Goal: Task Accomplishment & Management: Manage account settings

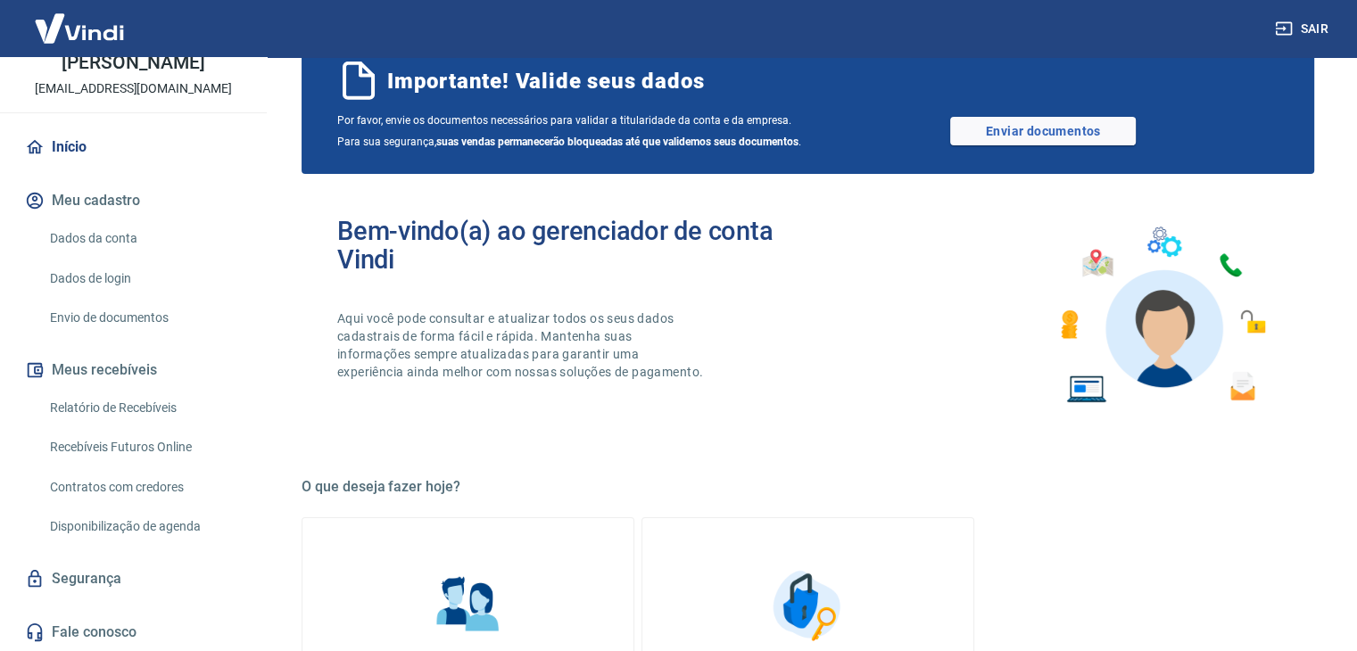
scroll to position [89, 0]
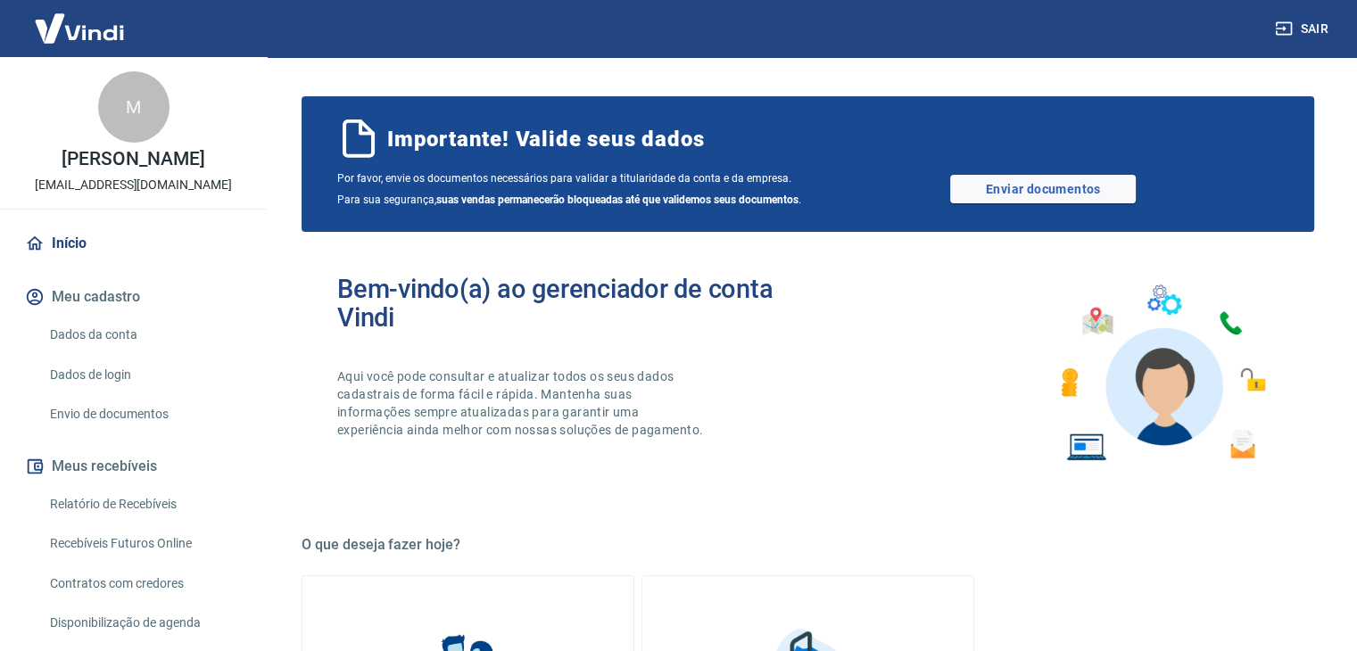
click at [129, 326] on link "Dados da conta" at bounding box center [144, 335] width 203 height 37
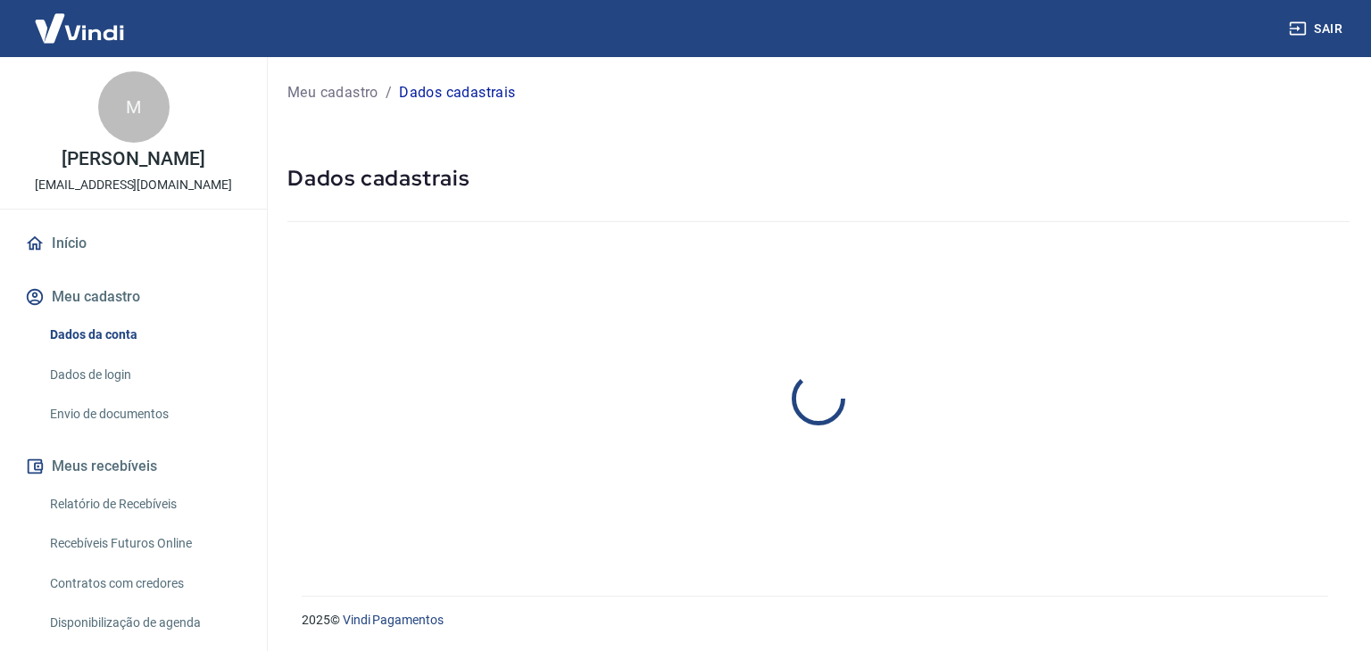
select select "SP"
select select "business"
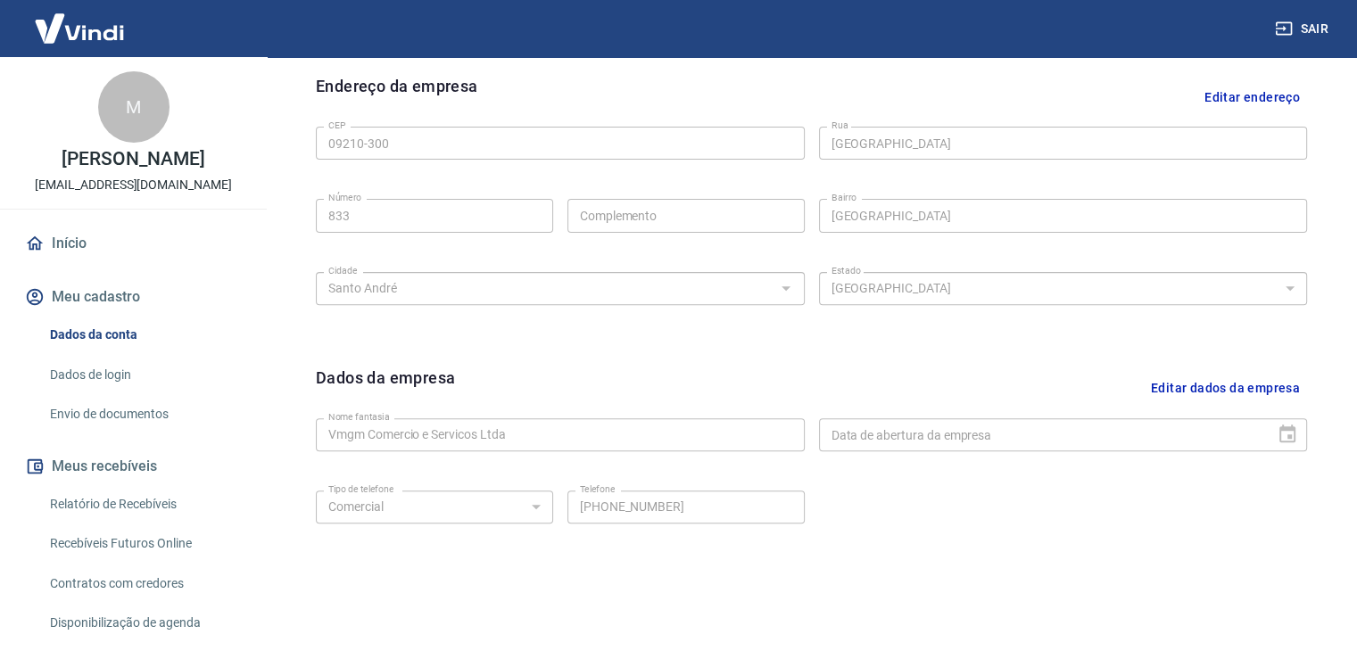
scroll to position [635, 0]
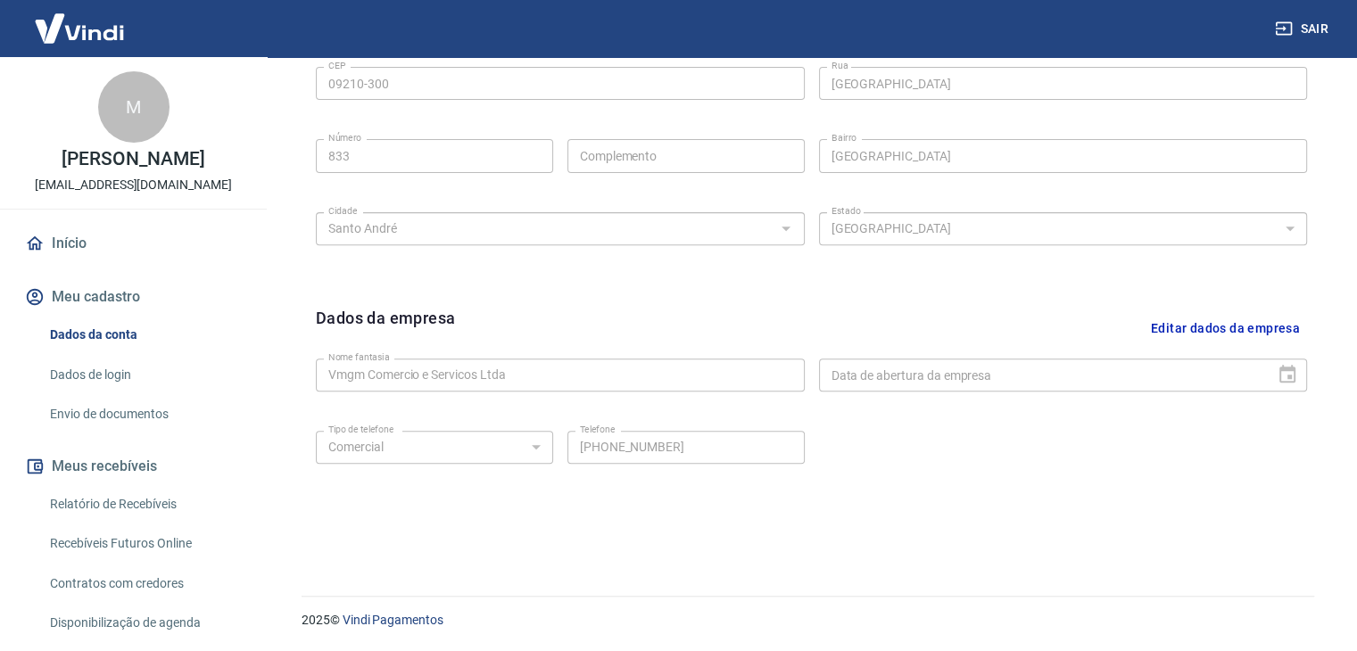
click at [130, 375] on link "Dados de login" at bounding box center [144, 375] width 203 height 37
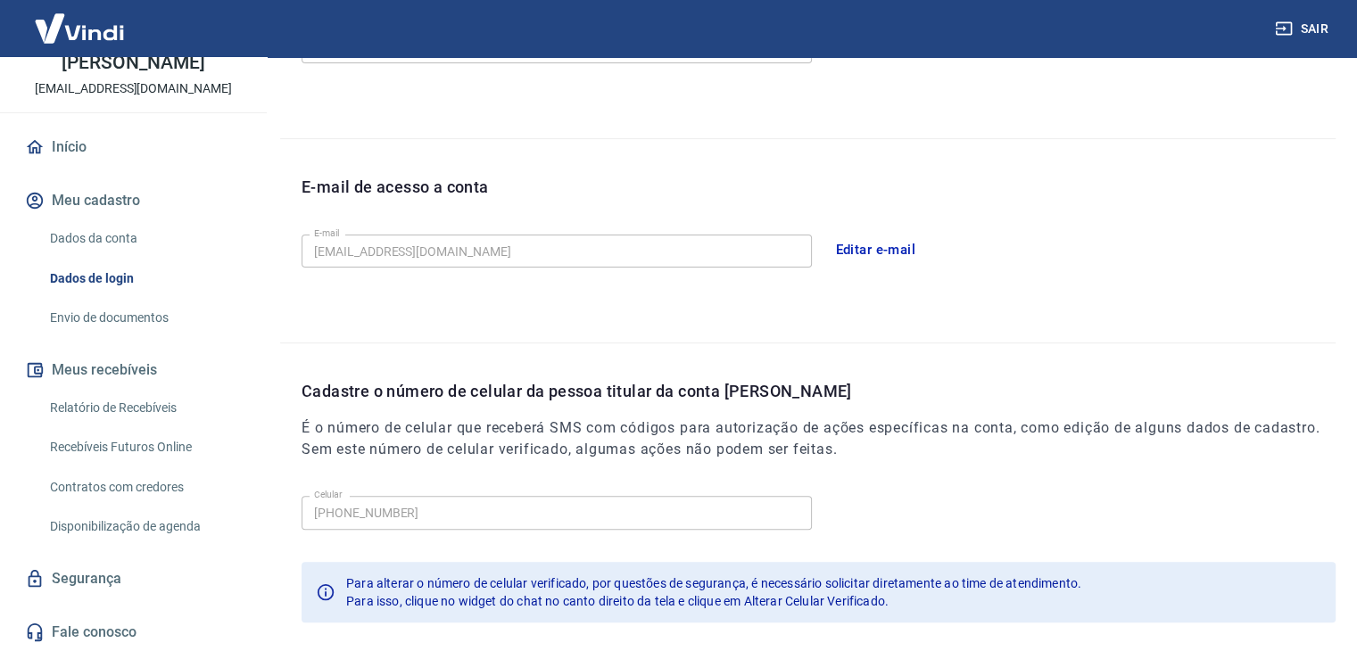
scroll to position [7, 0]
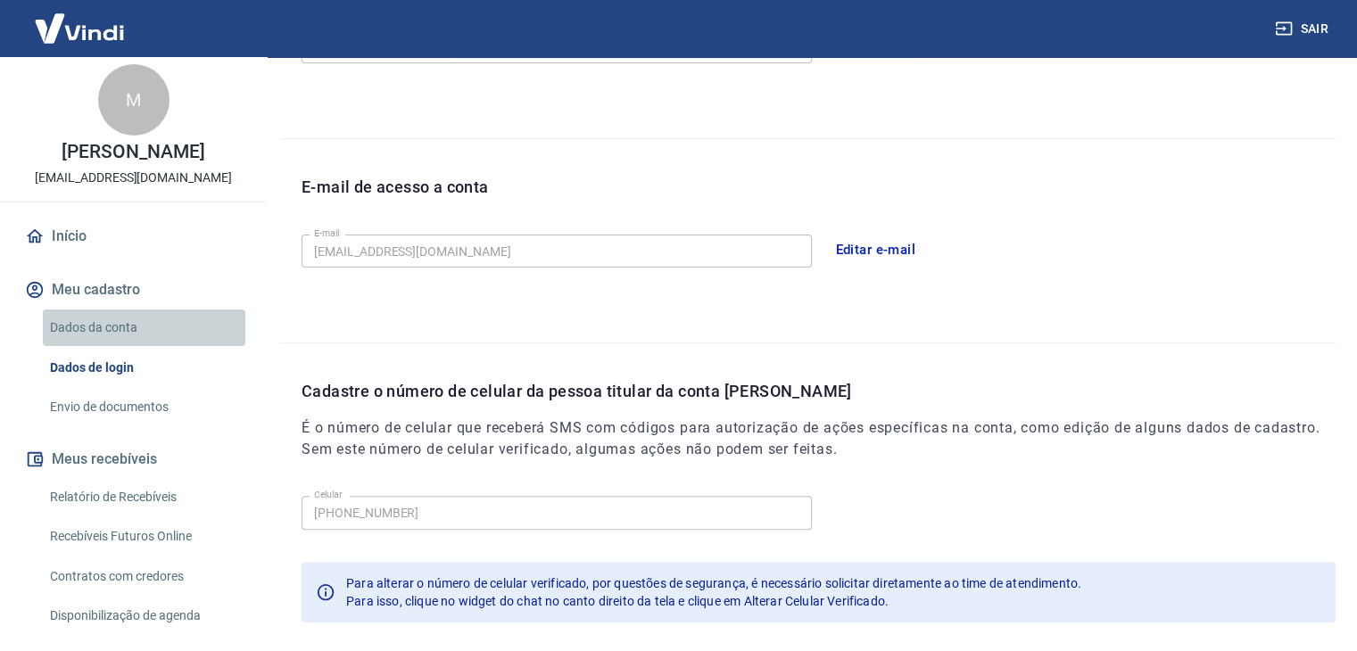
click at [145, 323] on link "Dados da conta" at bounding box center [144, 328] width 203 height 37
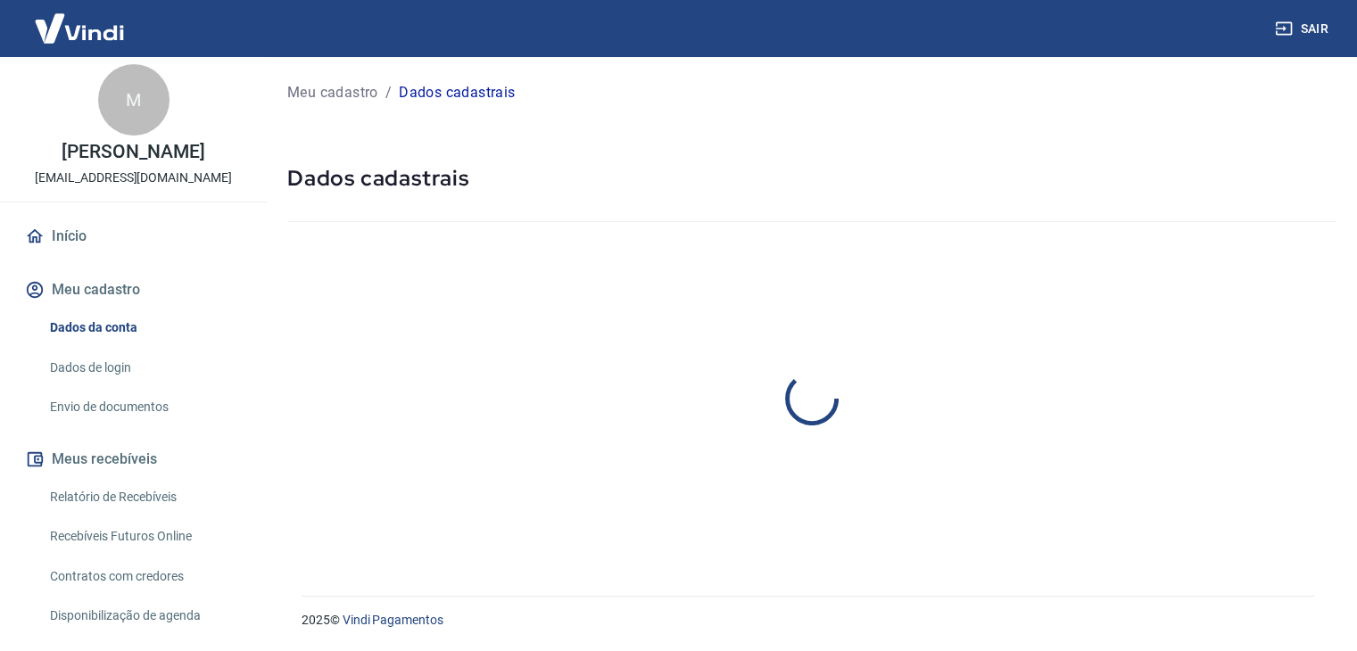
select select "SP"
select select "business"
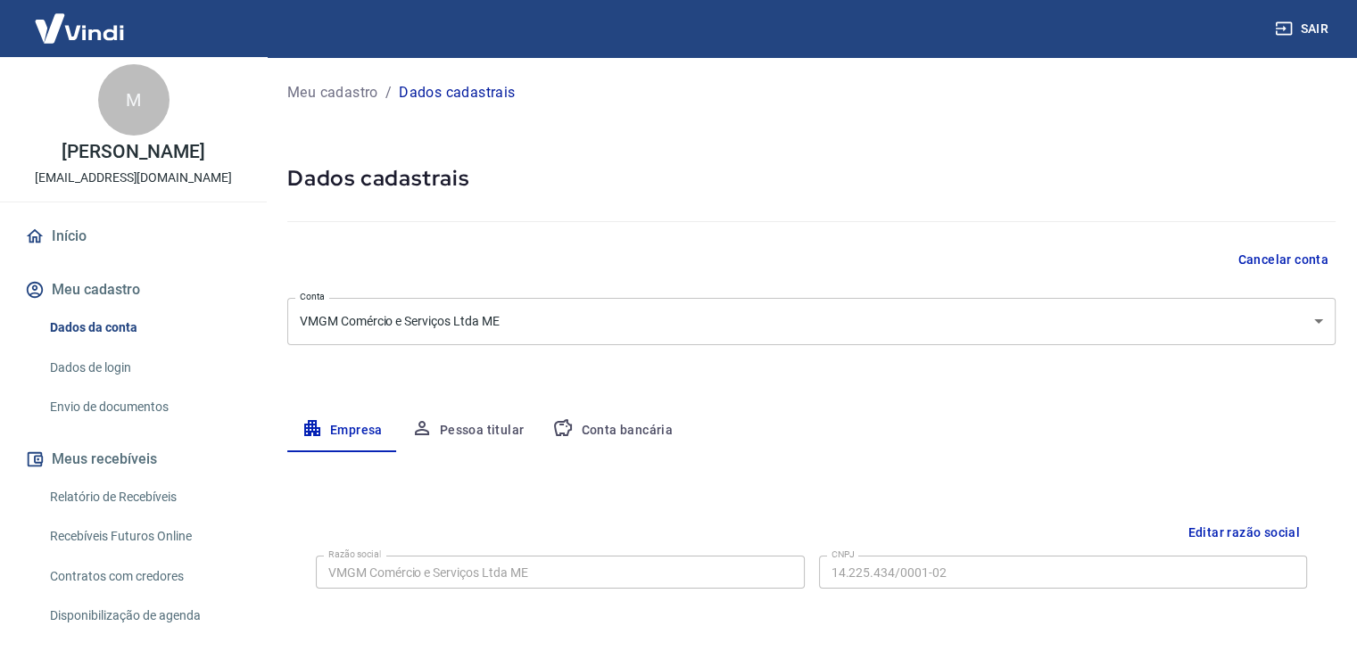
click at [601, 437] on button "Conta bancária" at bounding box center [612, 431] width 149 height 43
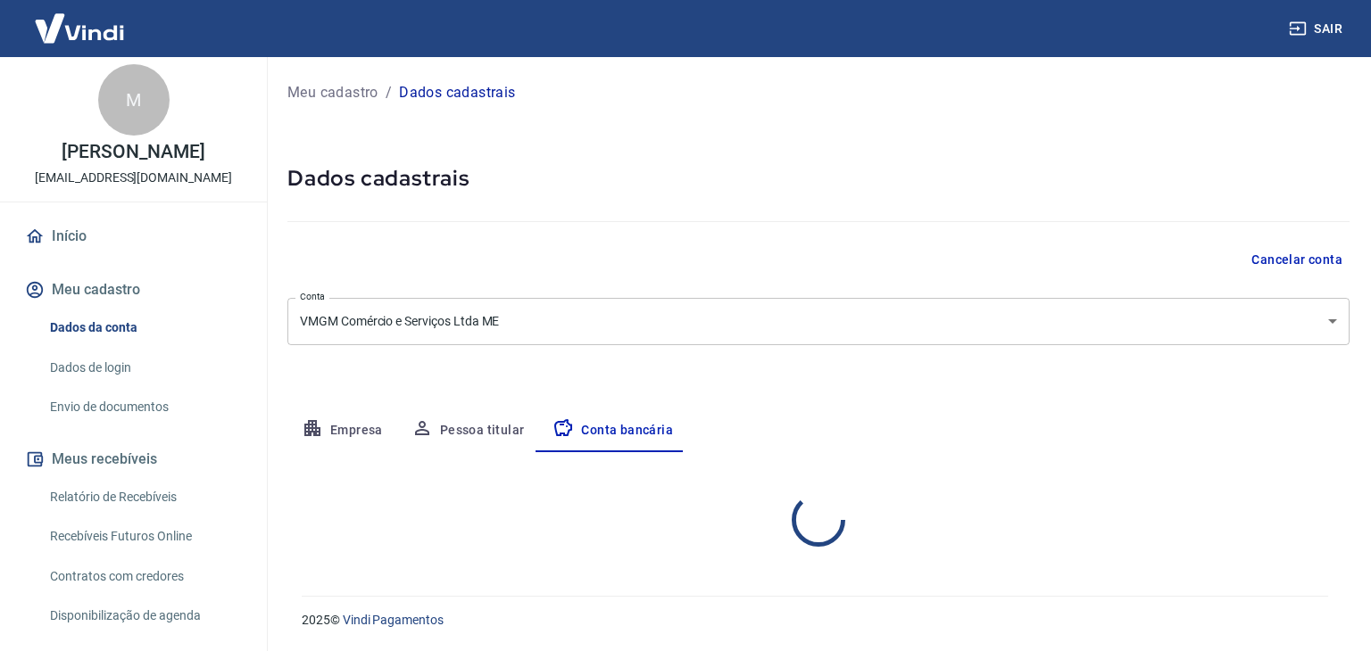
select select "1"
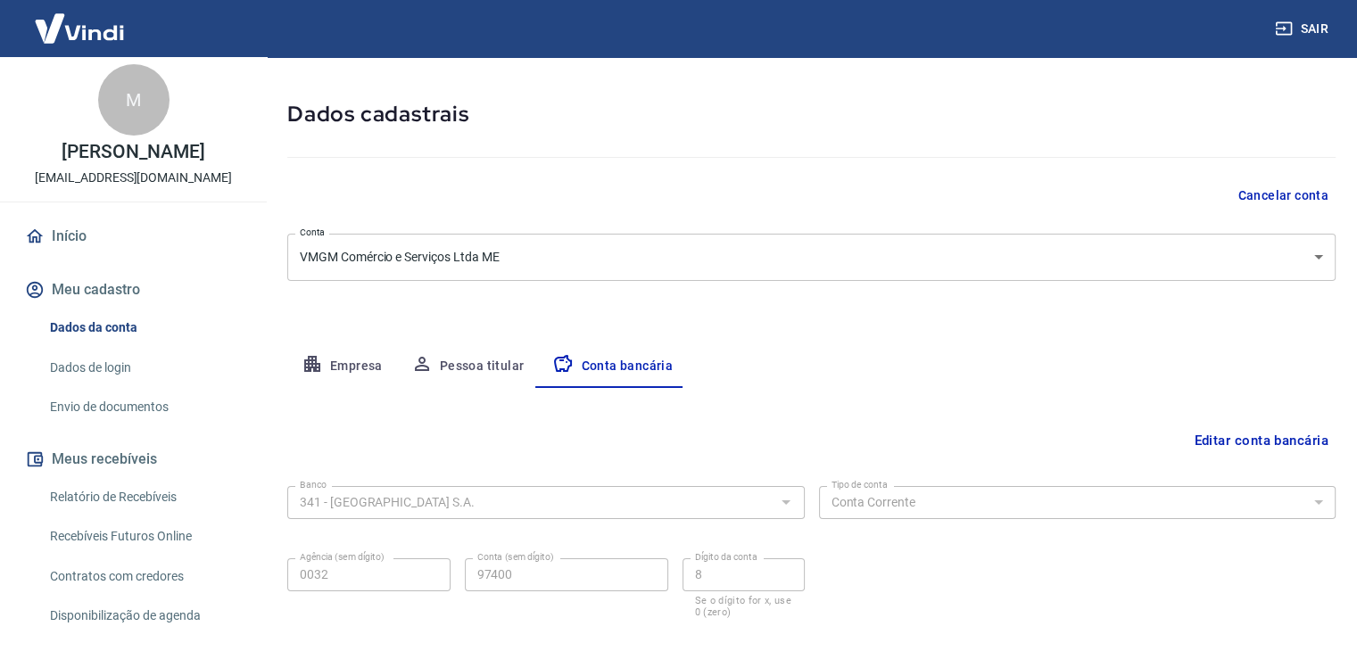
scroll to position [161, 0]
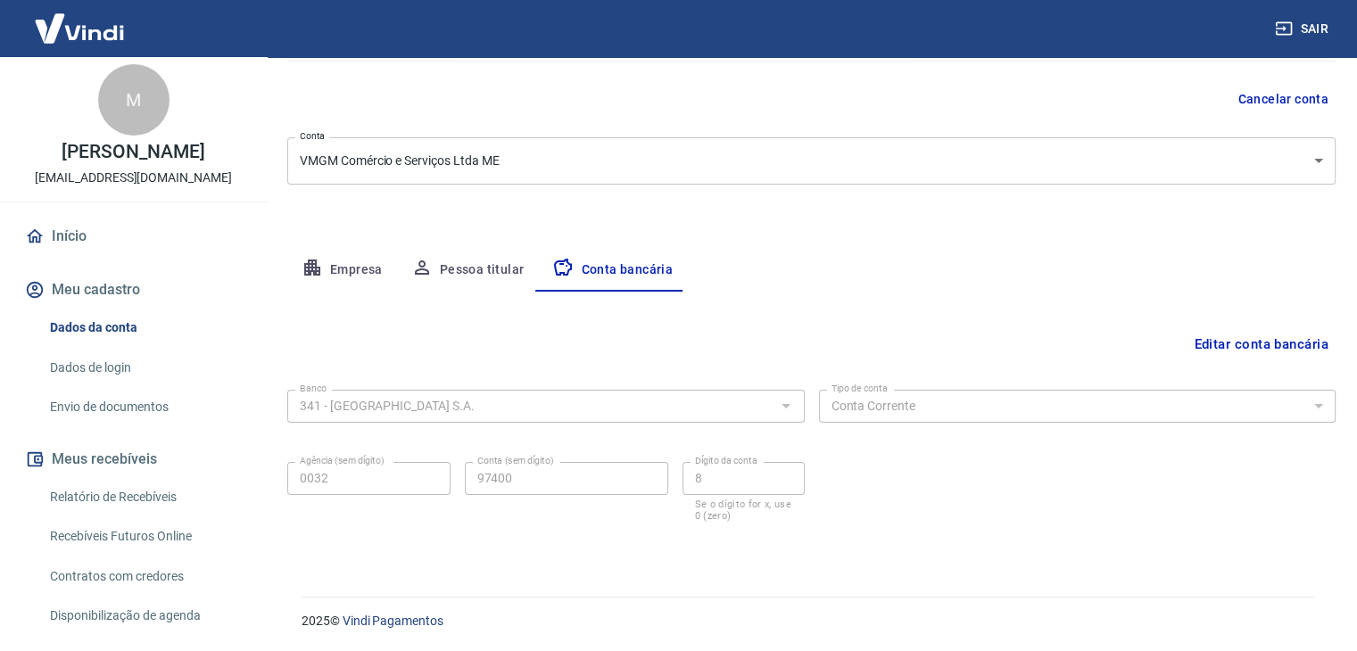
click at [899, 491] on div "Banco 341 - ITAÚ UNIBANCO S.A. Banco Tipo de conta Conta Corrente Conta Poupanç…" at bounding box center [811, 454] width 1049 height 143
click at [159, 494] on link "Relatório de Recebíveis" at bounding box center [144, 497] width 203 height 37
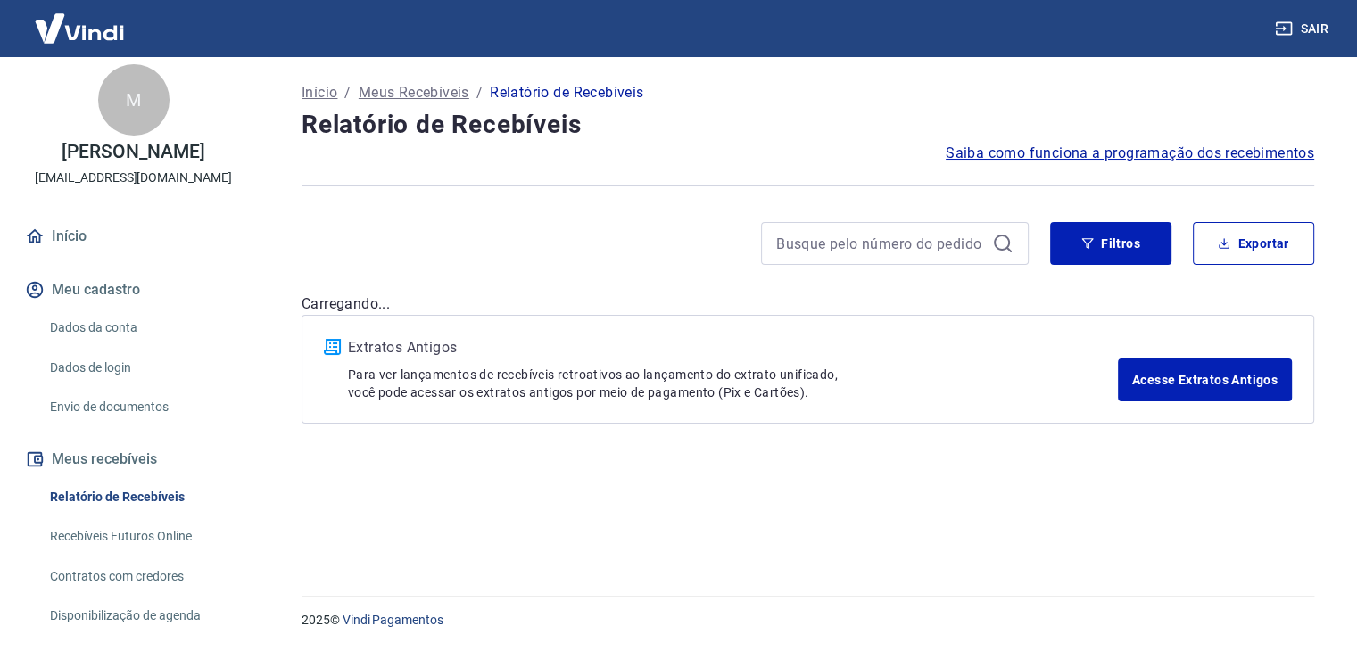
click at [153, 411] on link "Envio de documentos" at bounding box center [144, 407] width 203 height 37
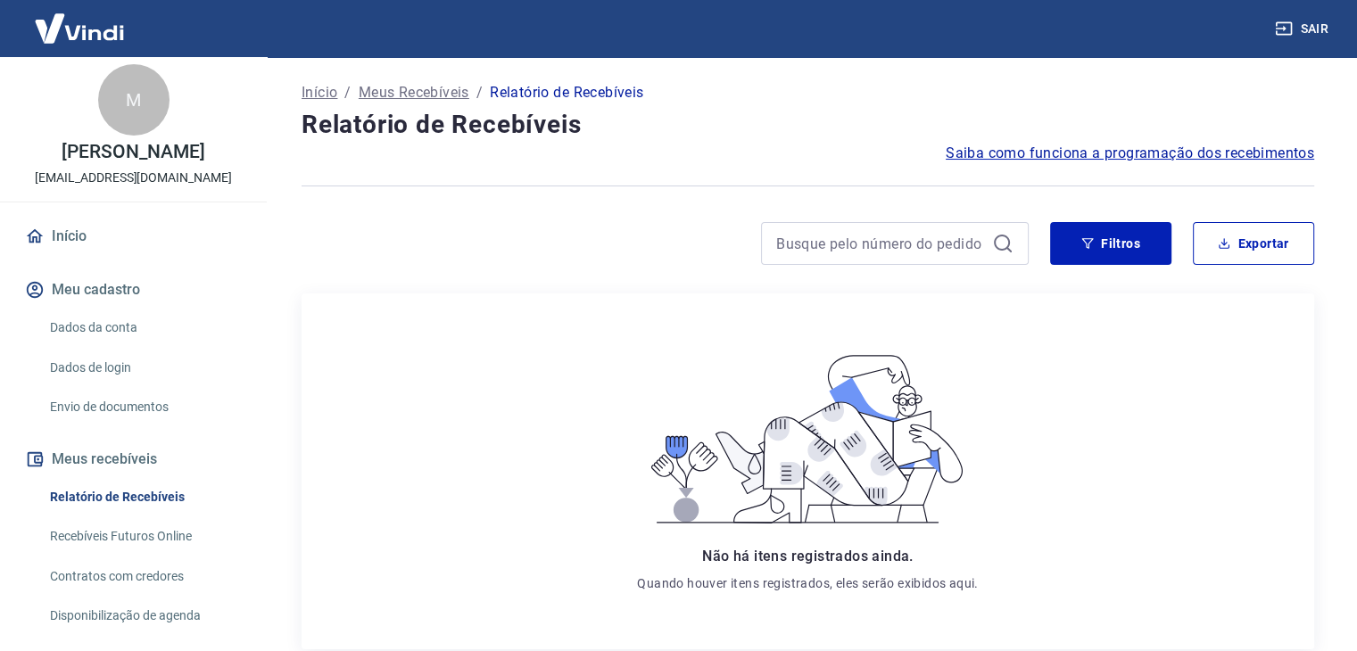
click at [157, 402] on link "Envio de documentos" at bounding box center [144, 407] width 203 height 37
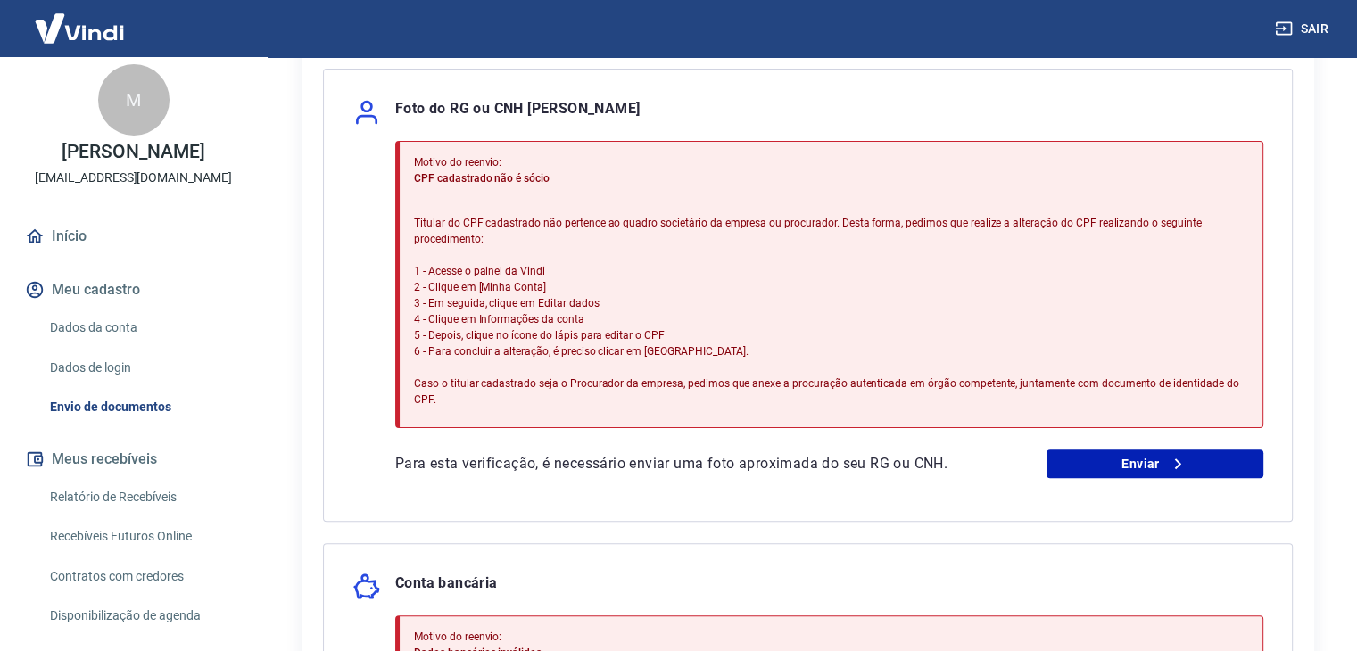
scroll to position [369, 0]
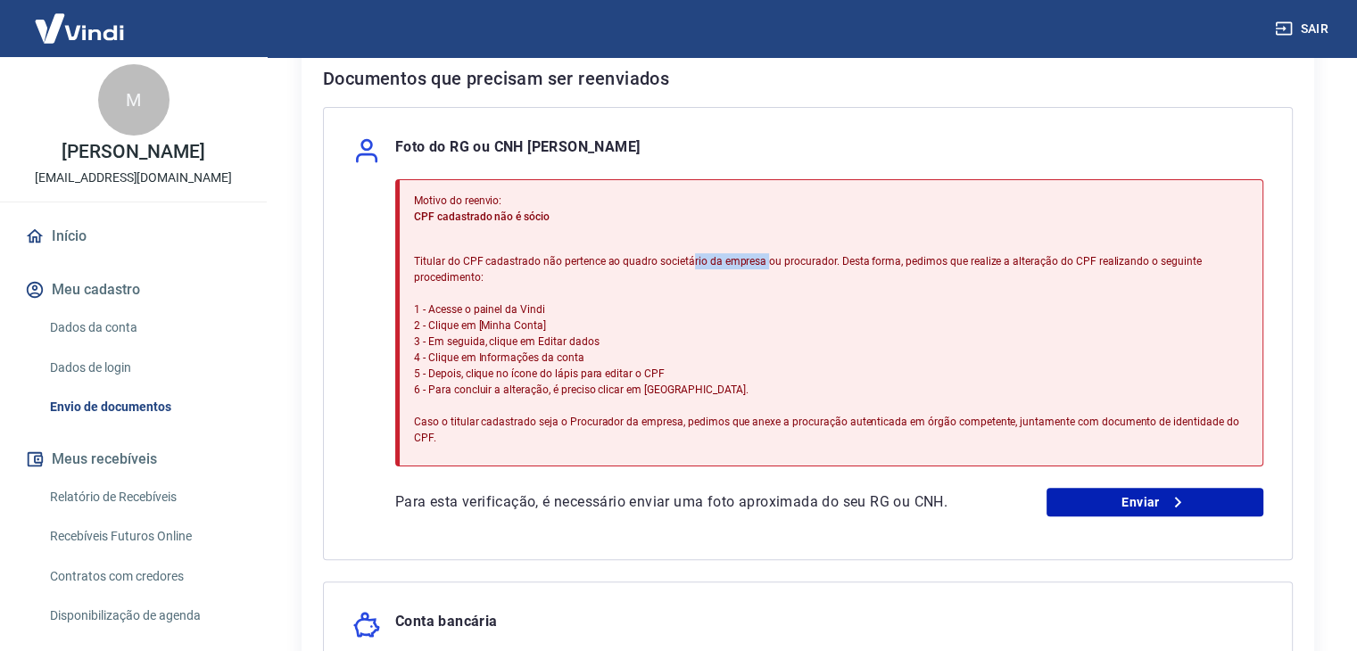
drag, startPoint x: 690, startPoint y: 258, endPoint x: 763, endPoint y: 259, distance: 73.2
click at [763, 259] on p "Titular do CPF cadastrado não pertence ao quadro societário da empresa ou procu…" at bounding box center [831, 349] width 834 height 193
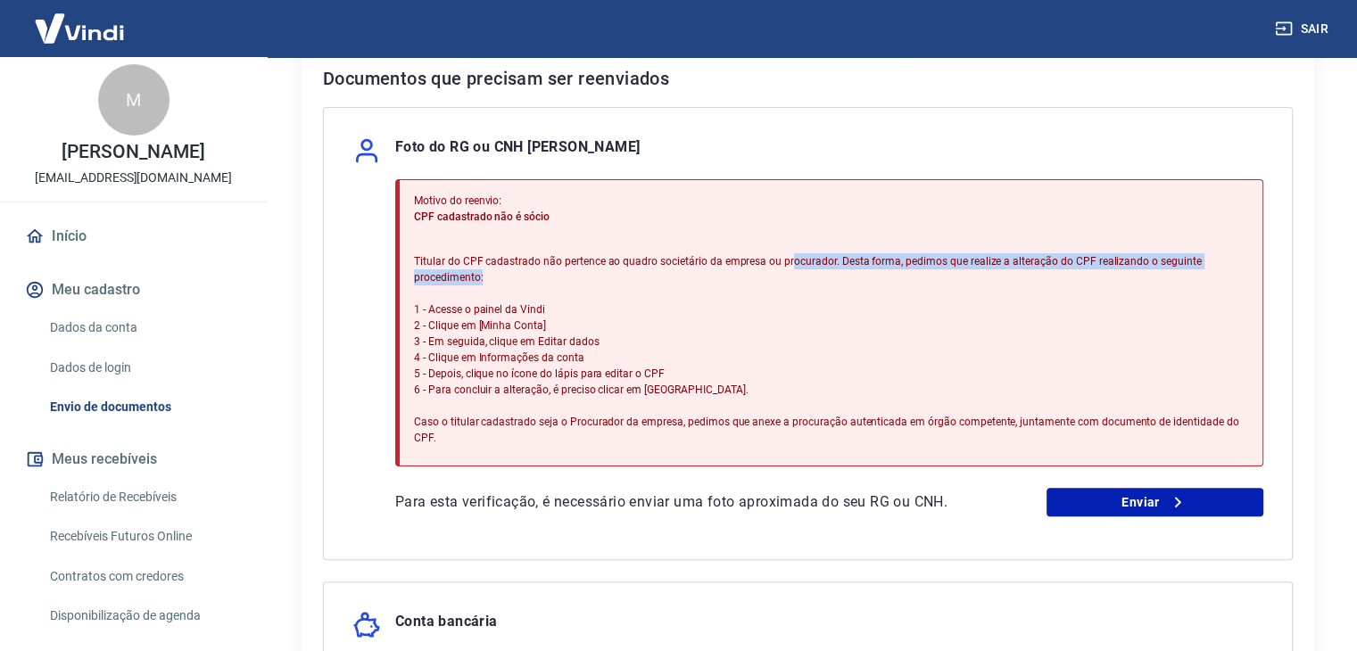
drag, startPoint x: 784, startPoint y: 259, endPoint x: 866, endPoint y: 271, distance: 82.2
click at [866, 271] on p "Titular do CPF cadastrado não pertence ao quadro societário da empresa ou procu…" at bounding box center [831, 349] width 834 height 193
click at [878, 264] on p "Titular do CPF cadastrado não pertence ao quadro societário da empresa ou procu…" at bounding box center [831, 349] width 834 height 193
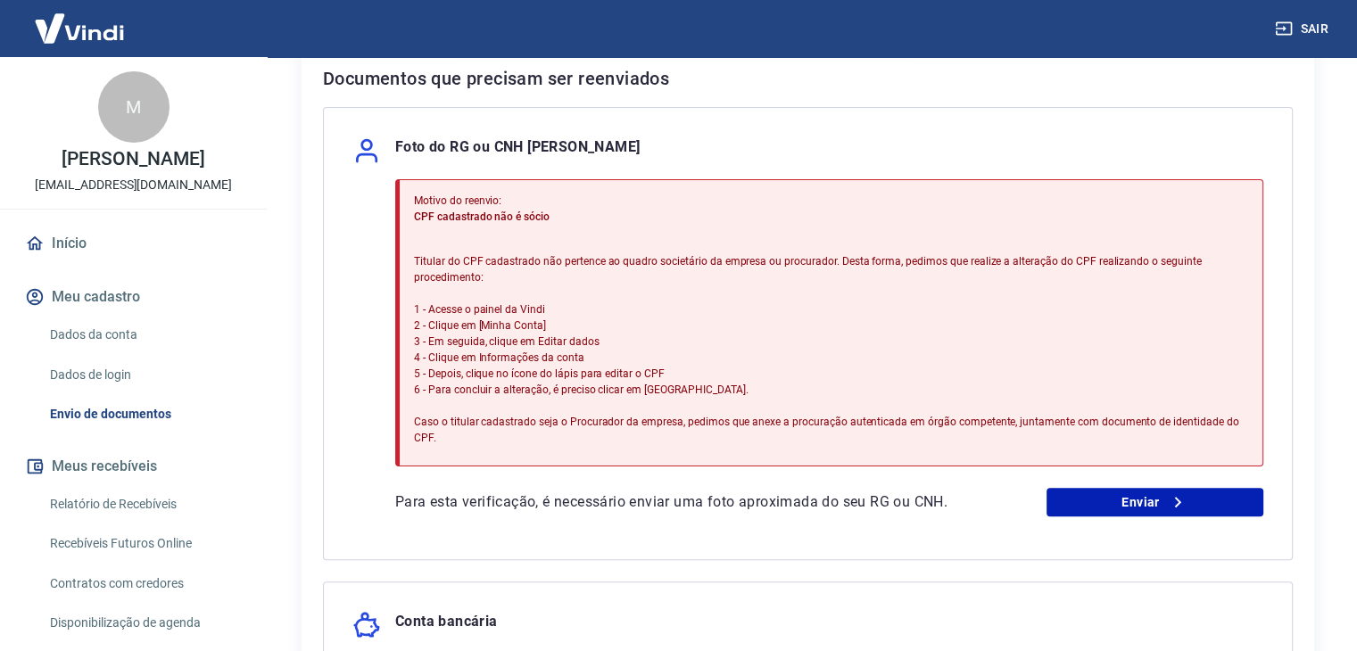
click at [123, 306] on button "Meu cadastro" at bounding box center [133, 297] width 224 height 39
click at [153, 344] on link "Dados da conta" at bounding box center [144, 335] width 203 height 37
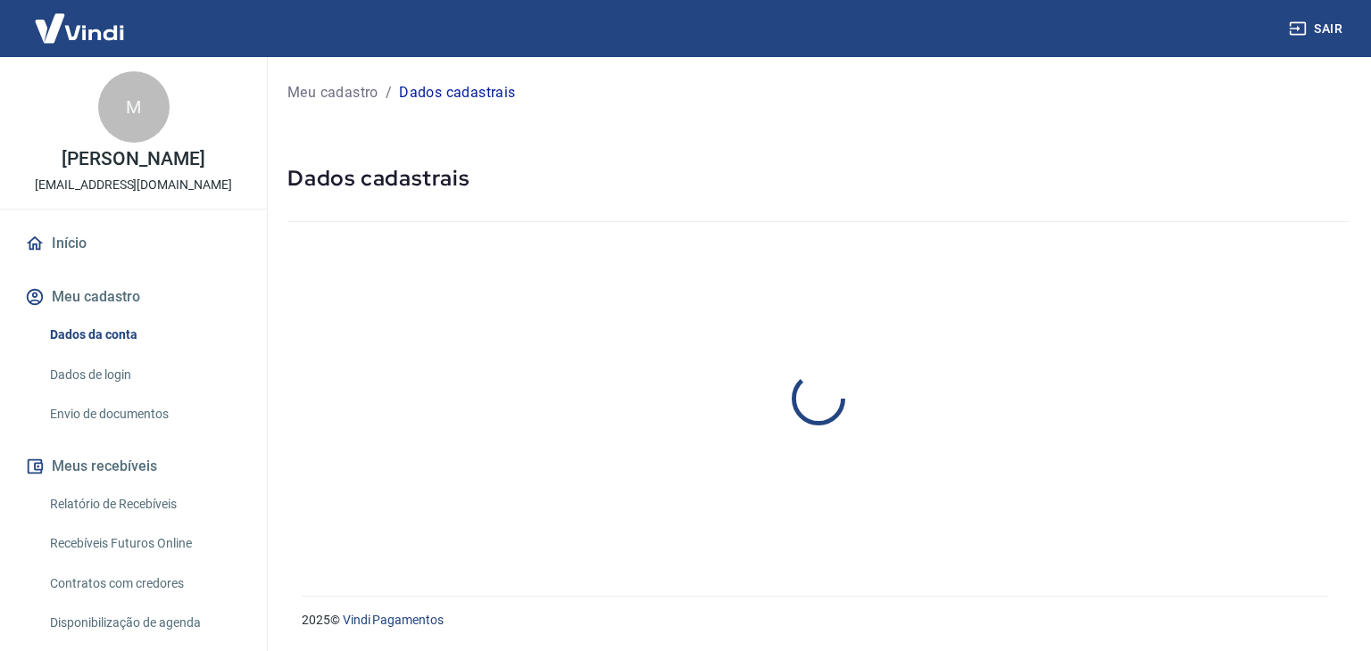
select select "SP"
select select "business"
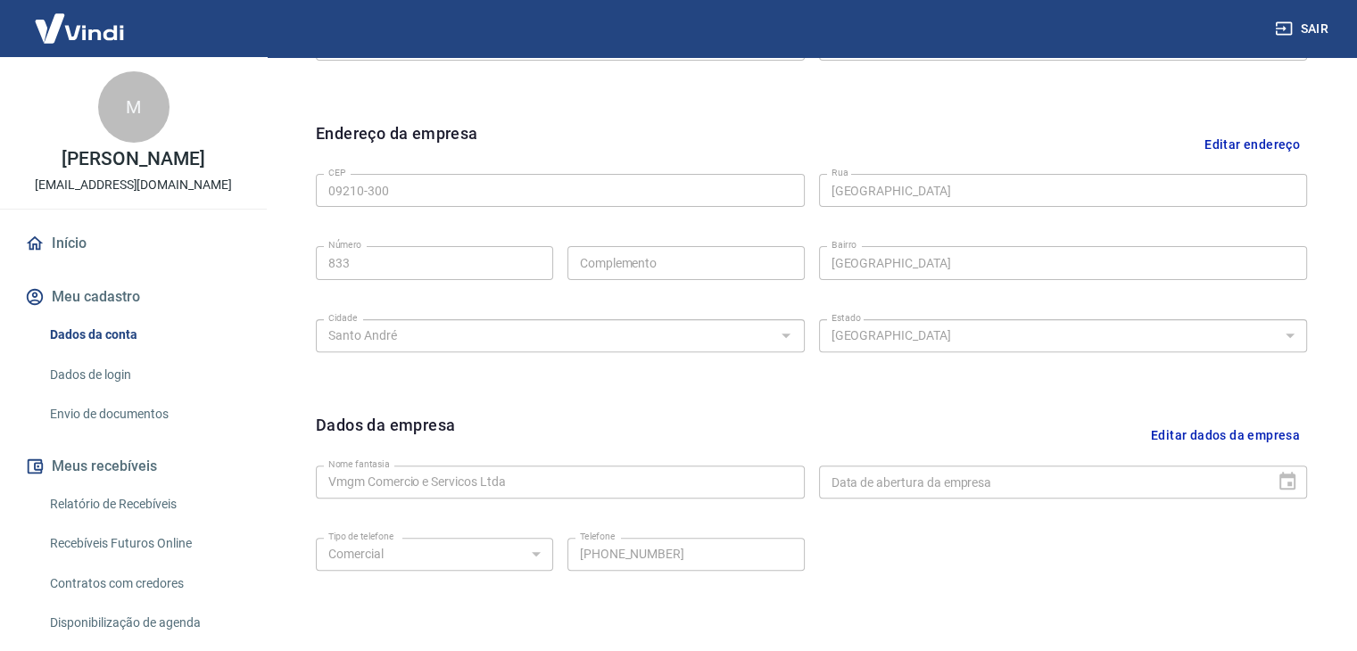
scroll to position [278, 0]
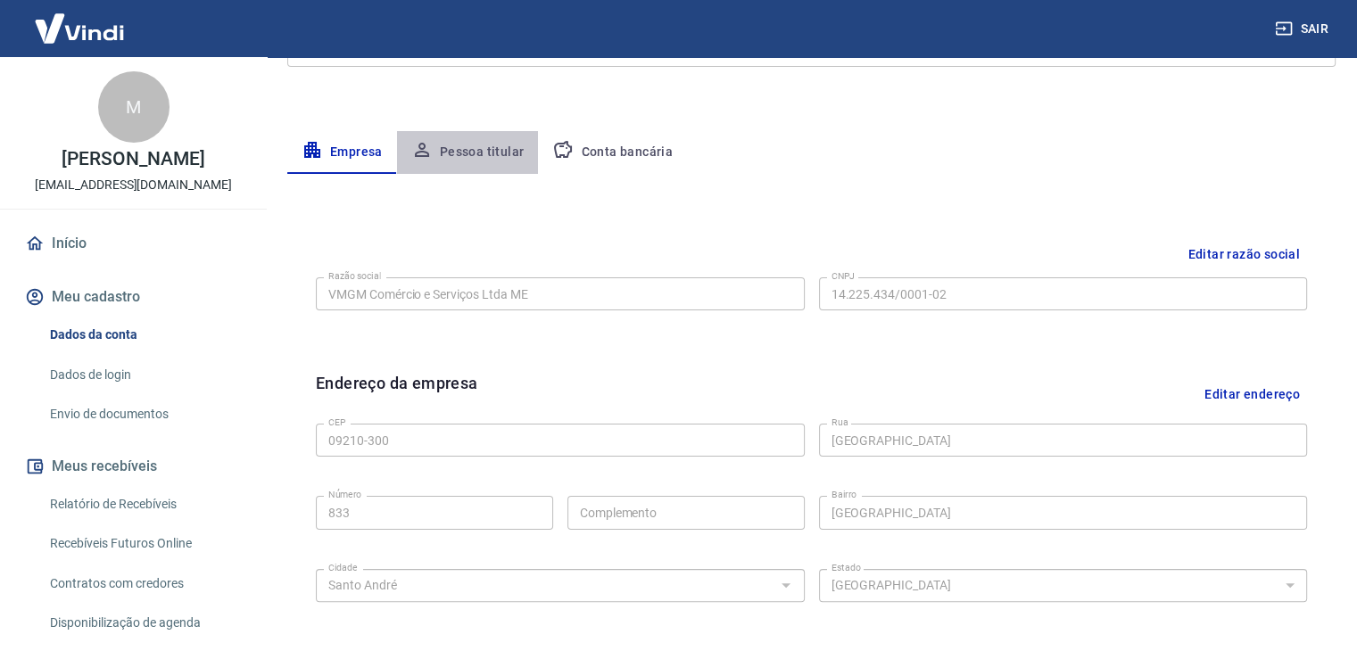
click at [485, 158] on button "Pessoa titular" at bounding box center [468, 152] width 142 height 43
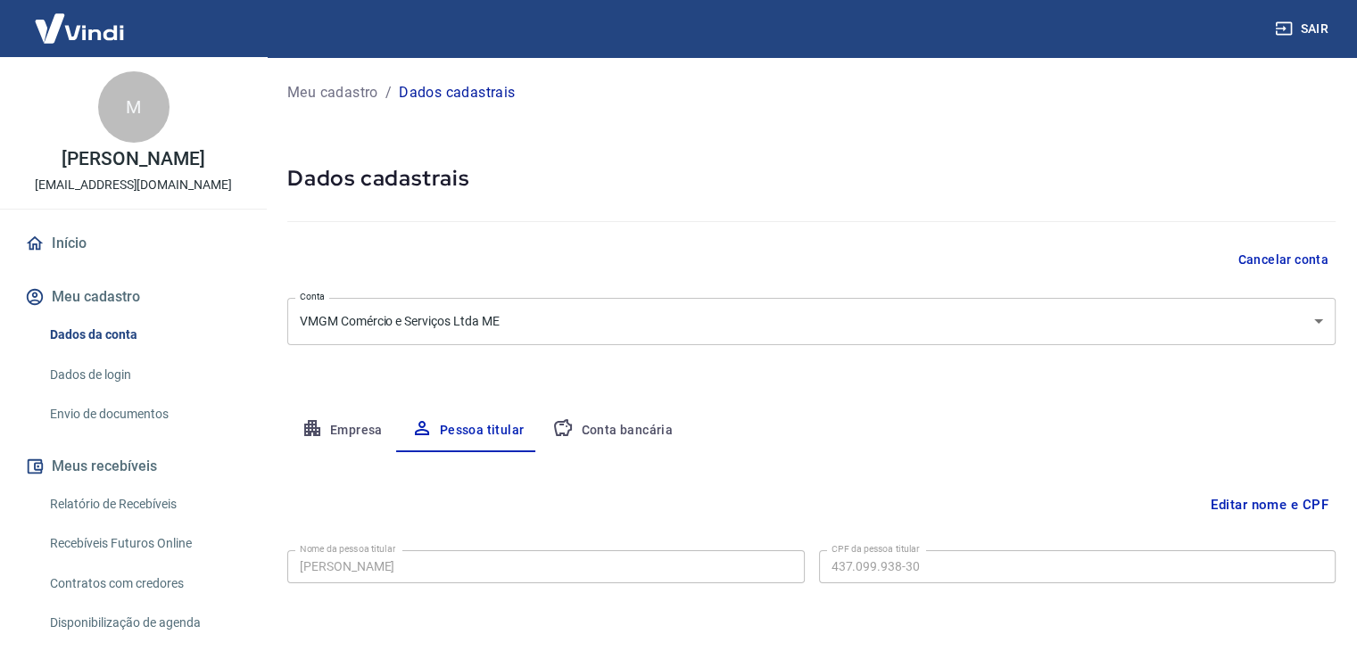
scroll to position [62, 0]
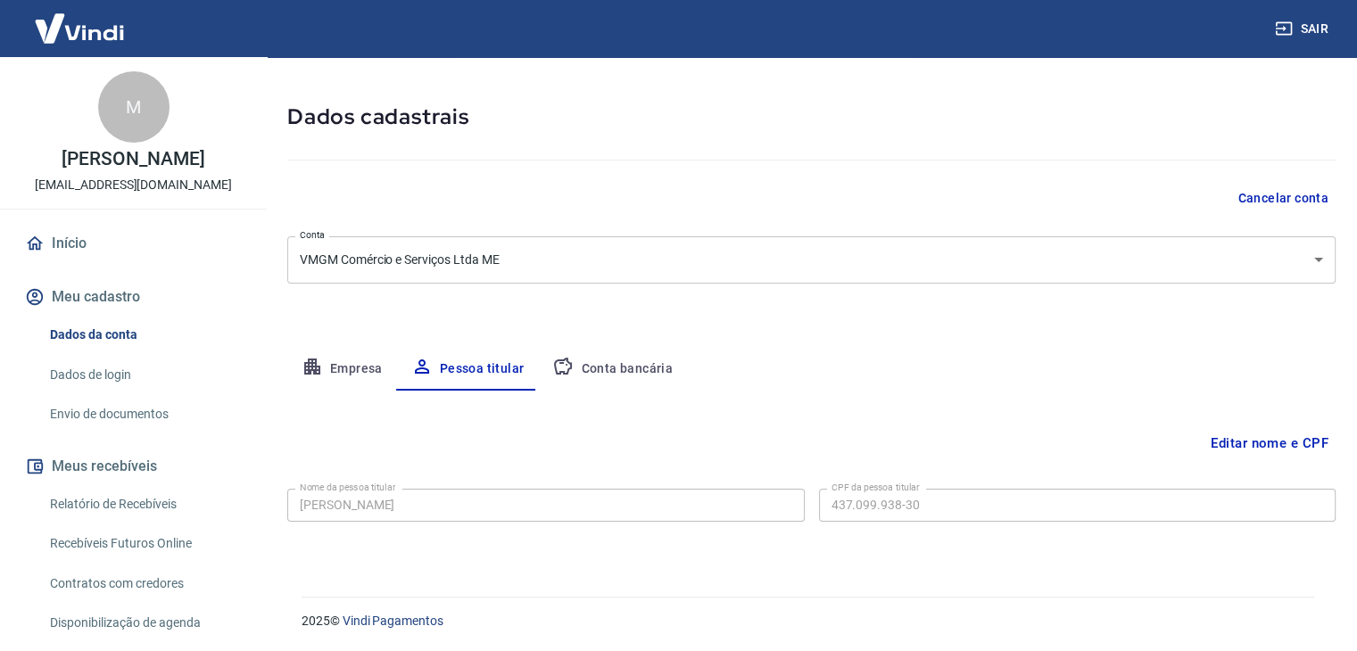
click at [1232, 437] on button "Editar nome e CPF" at bounding box center [1270, 444] width 132 height 34
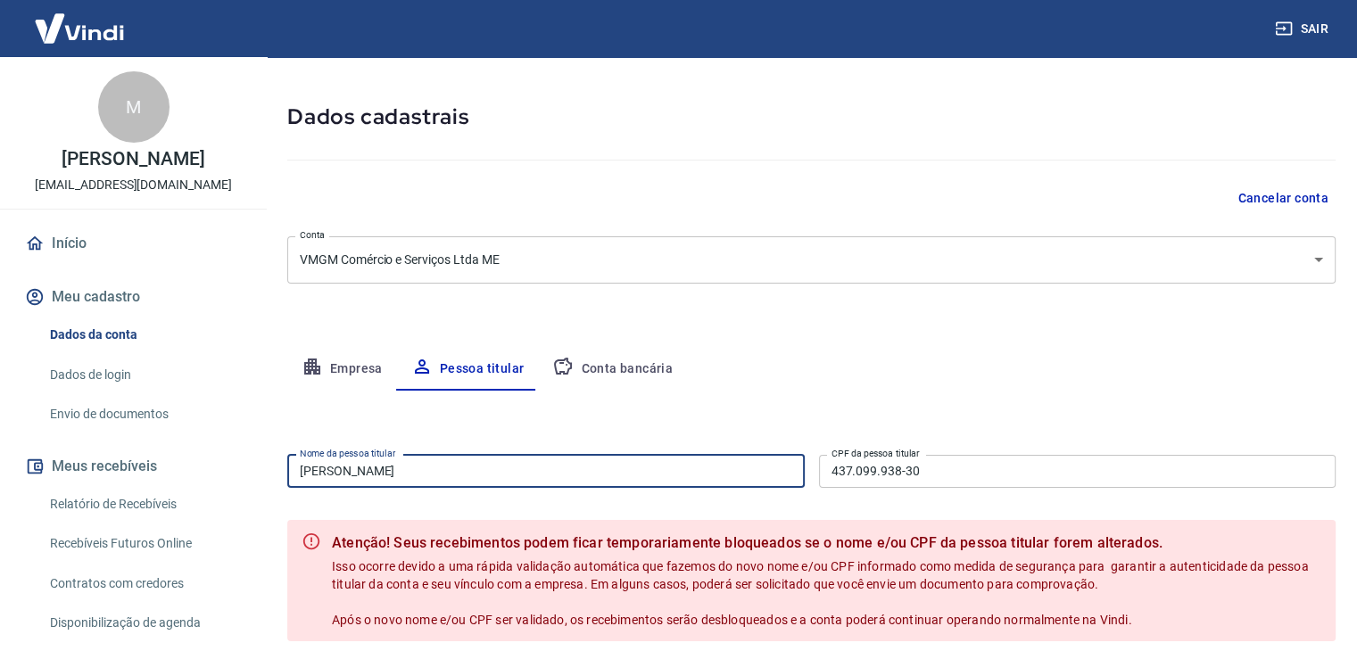
drag, startPoint x: 398, startPoint y: 463, endPoint x: 175, endPoint y: 462, distance: 223.1
click at [175, 462] on div "Sair M Murilo Minalle financeirodgmvet@gmail.com Início Meu cadastro Dados da c…" at bounding box center [678, 263] width 1357 height 651
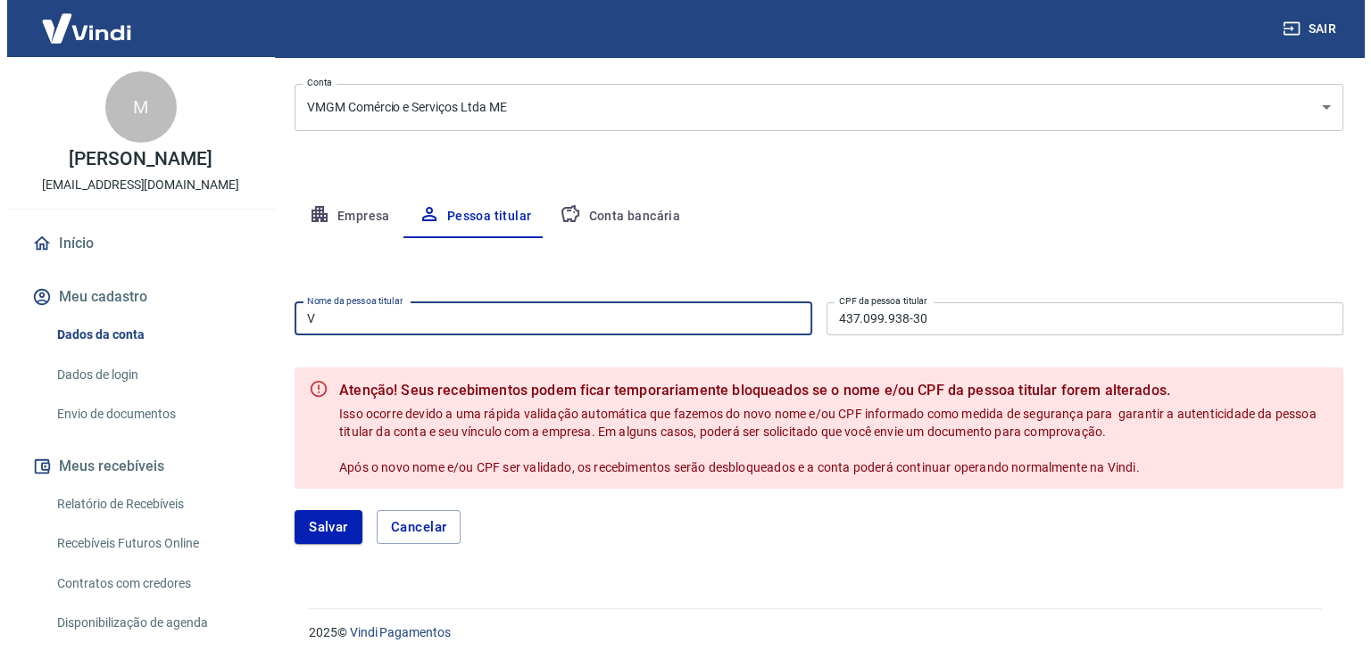
scroll to position [226, 0]
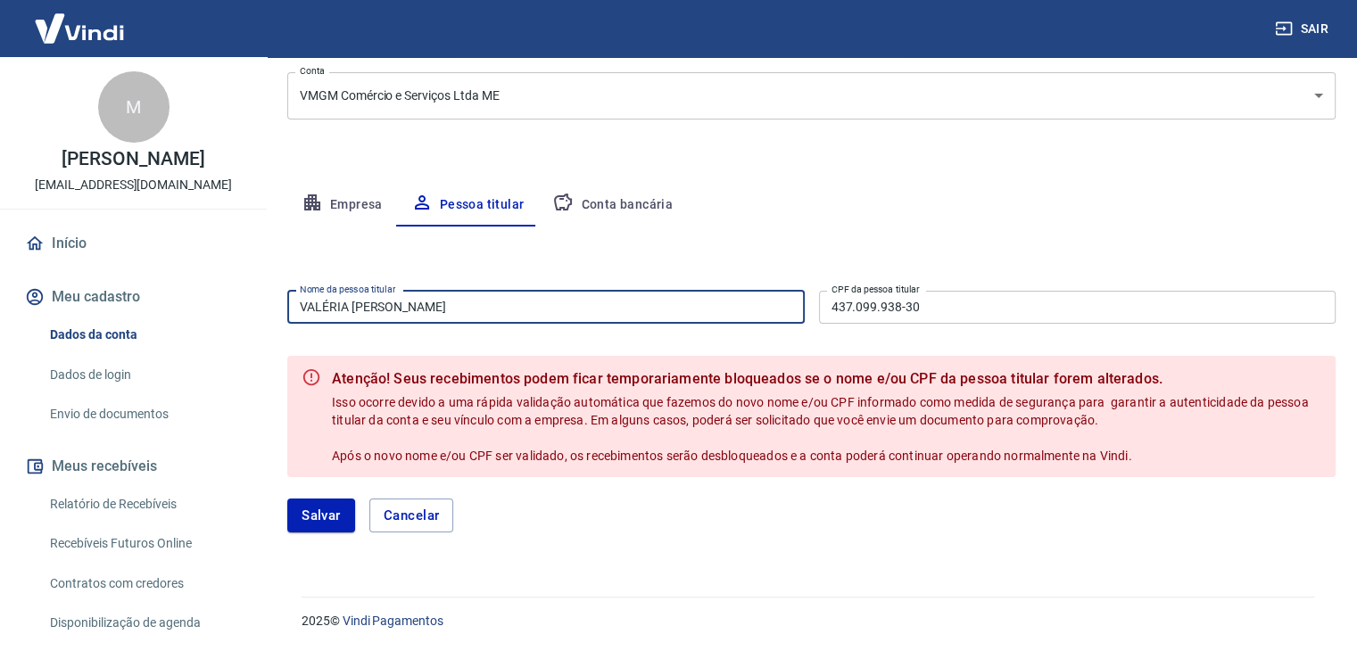
type input "VALÉRIA ALICE GABRIEL MINALLE"
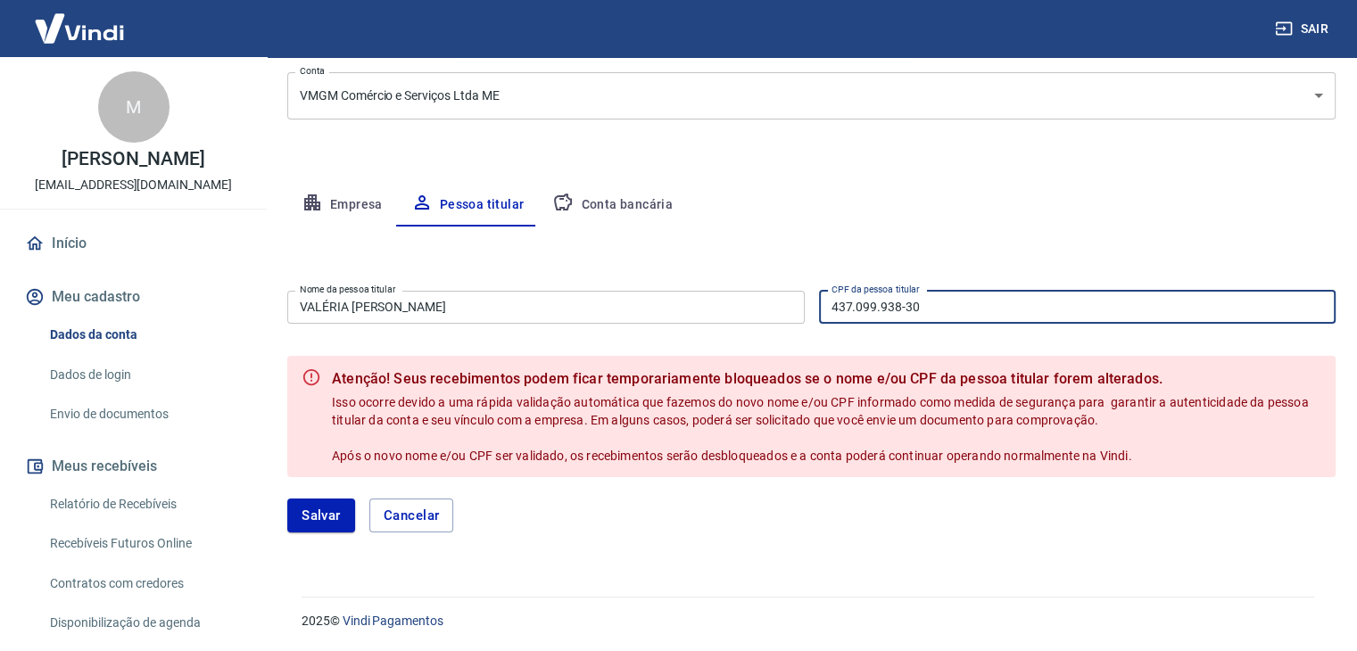
drag, startPoint x: 917, startPoint y: 299, endPoint x: 796, endPoint y: 308, distance: 121.7
click at [796, 308] on div "Nome da pessoa titular VALÉRIA ALICE GABRIEL MINALLE Nome da pessoa titular CPF…" at bounding box center [811, 306] width 1049 height 44
paste input "124.532.878-69"
type input "124.532.878-69"
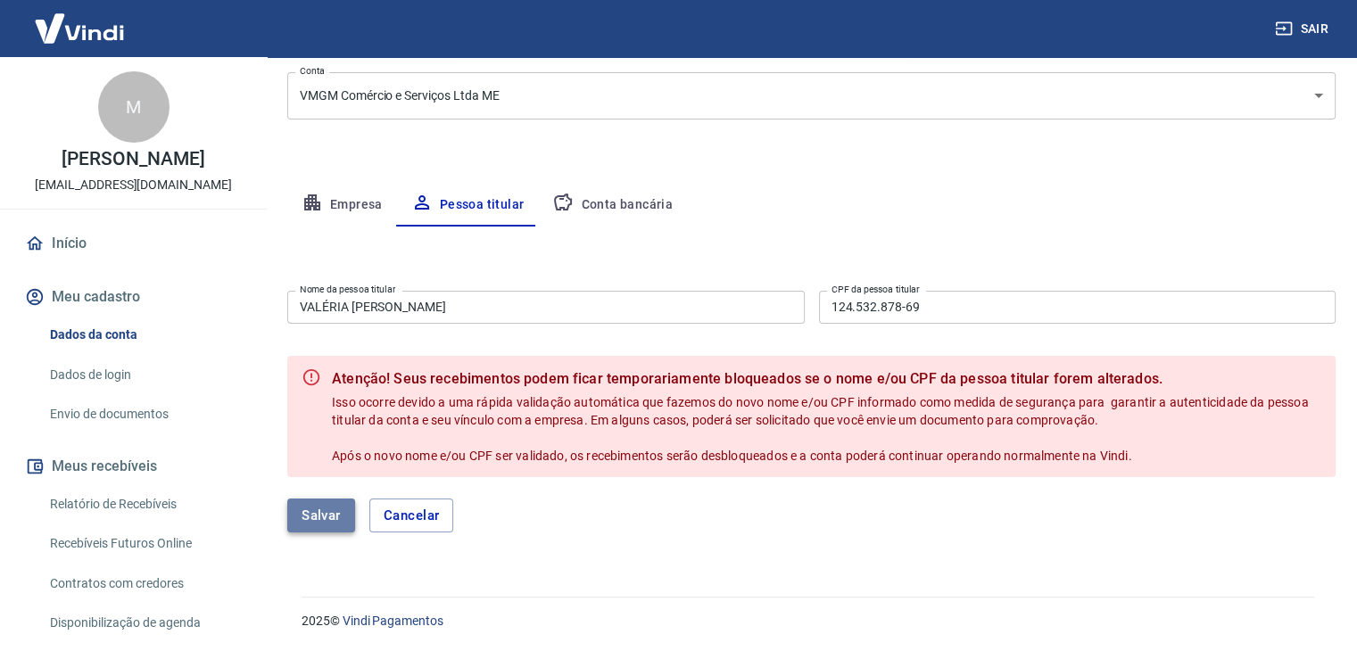
click at [343, 522] on button "Salvar" at bounding box center [321, 516] width 68 height 34
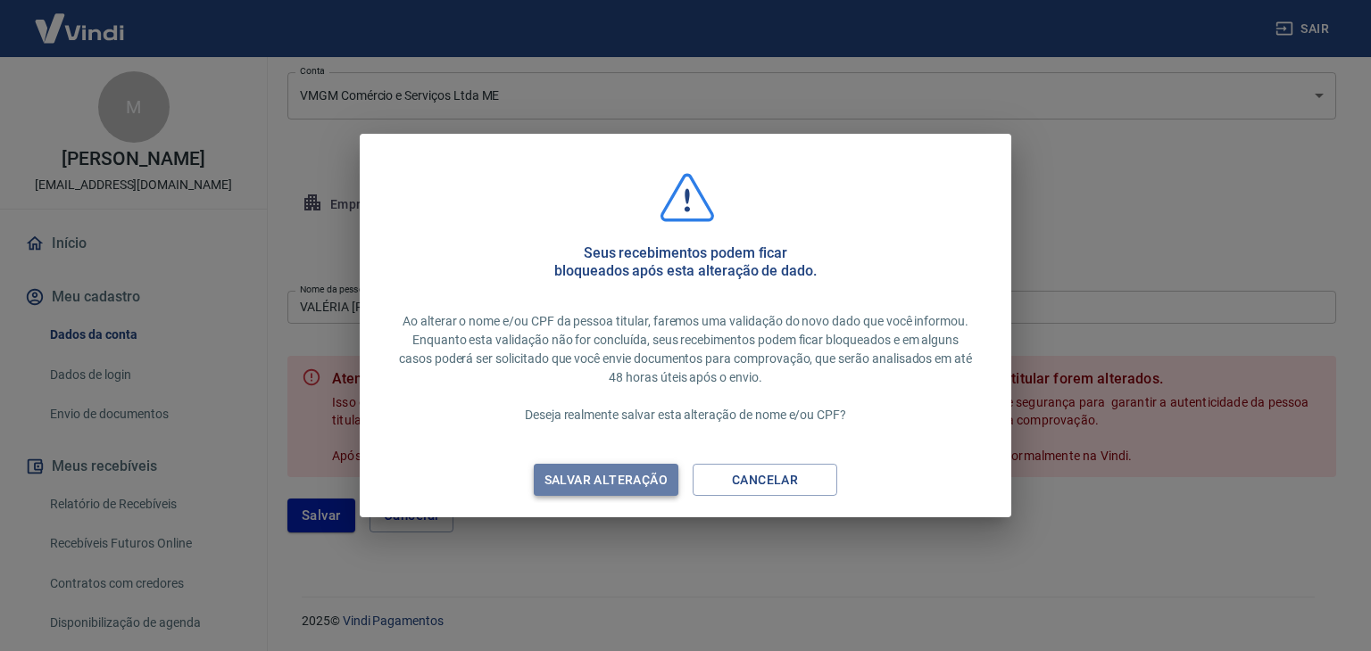
click at [624, 486] on div "Salvar alteração" at bounding box center [606, 480] width 166 height 22
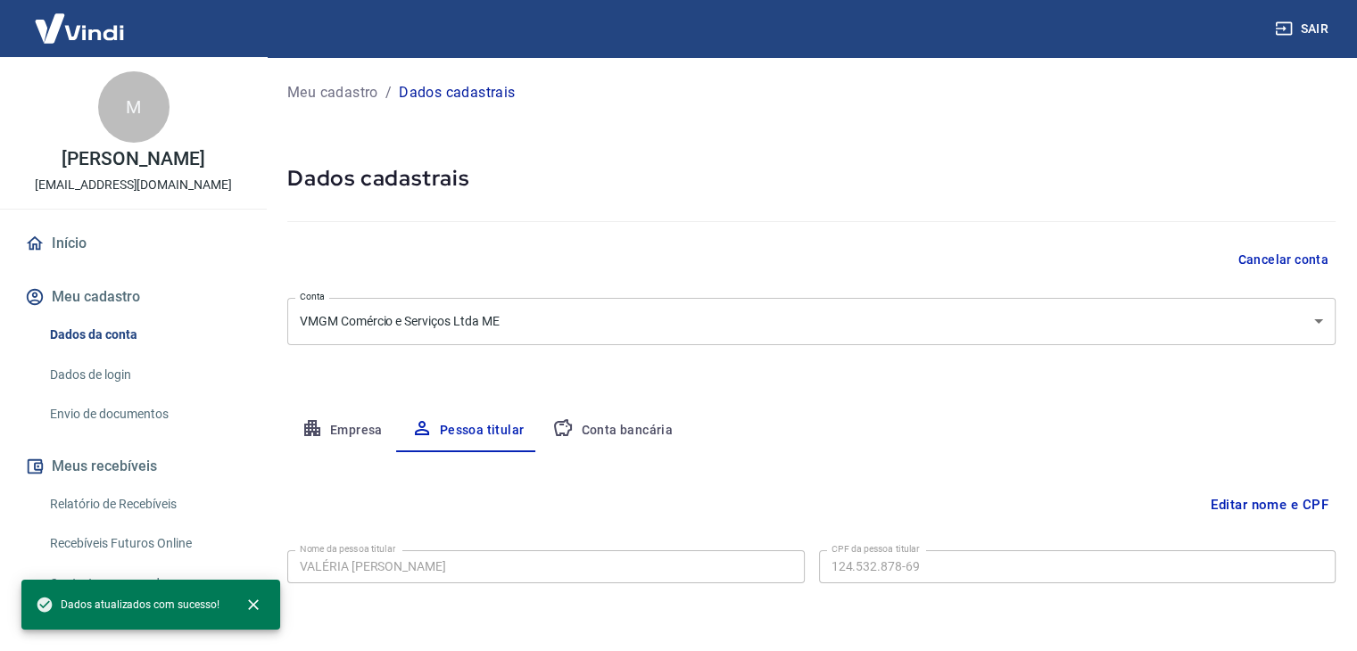
scroll to position [62, 0]
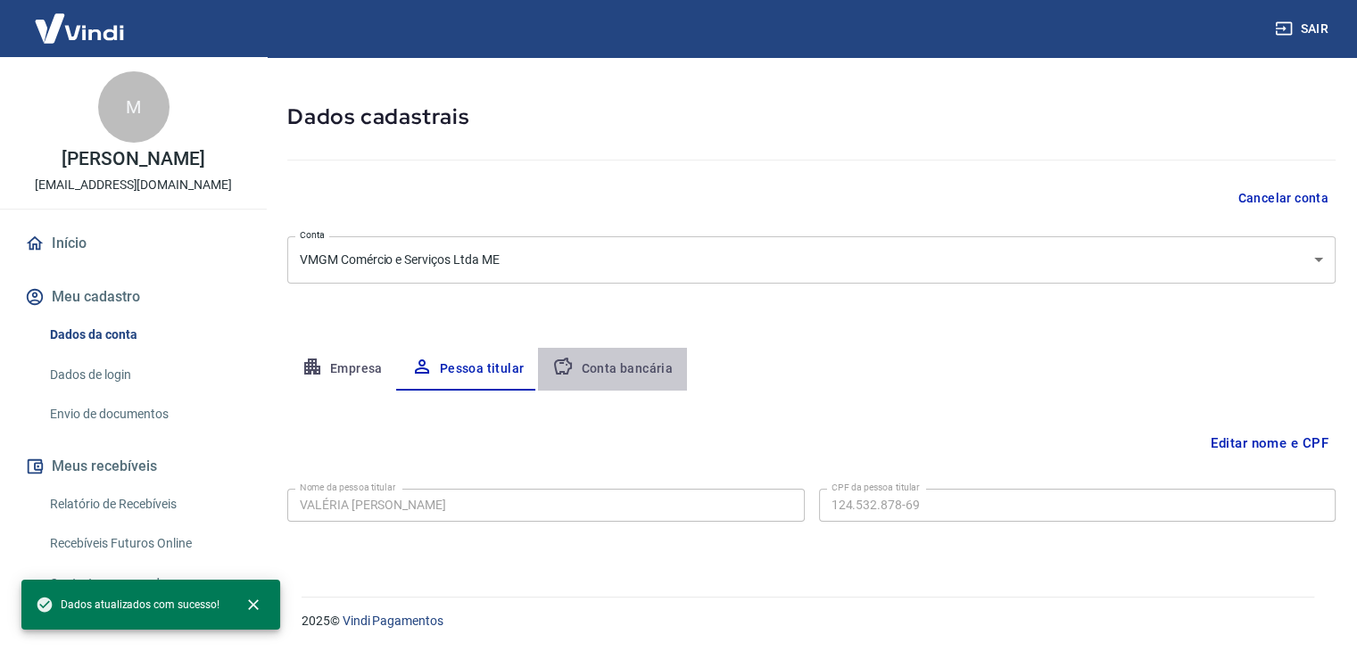
click at [662, 373] on button "Conta bancária" at bounding box center [612, 369] width 149 height 43
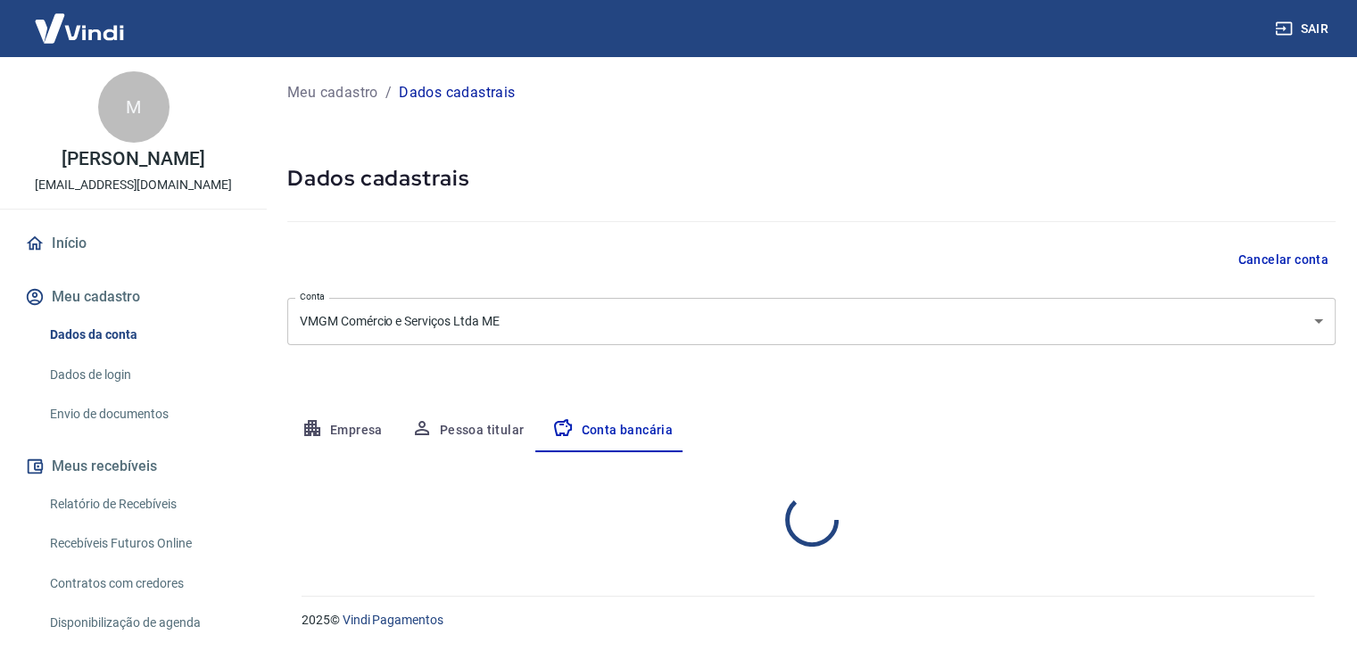
select select "1"
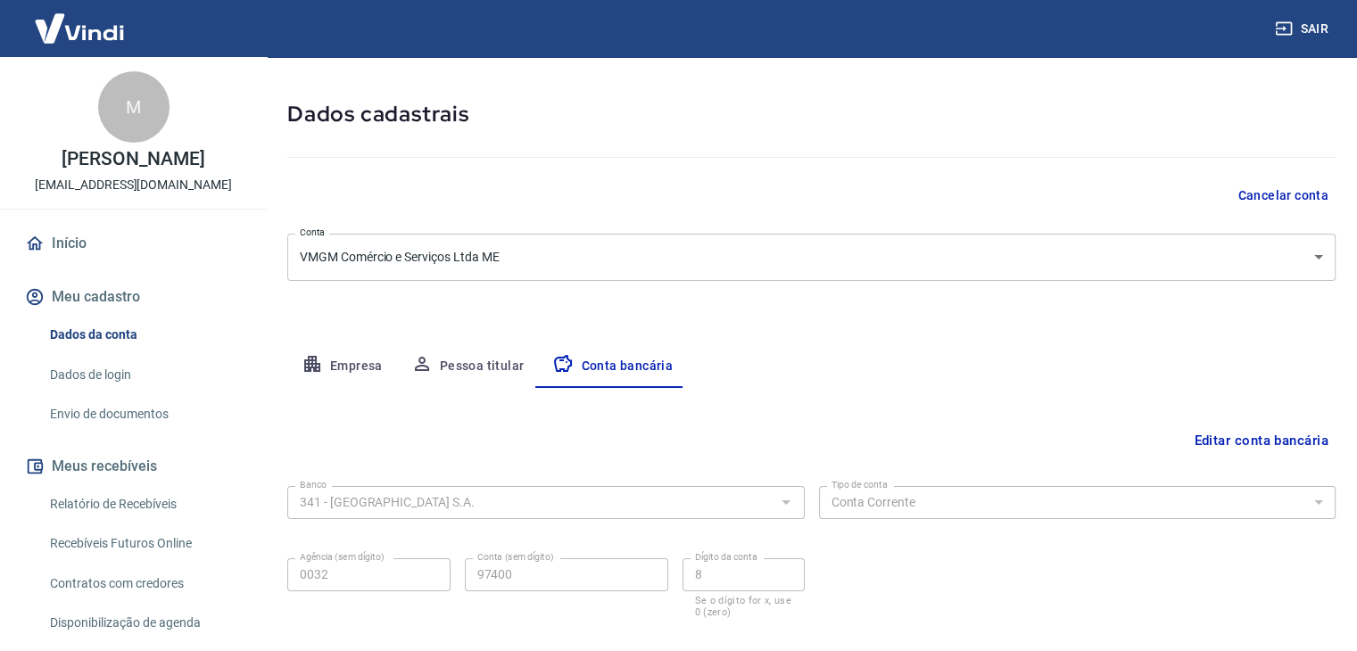
scroll to position [161, 0]
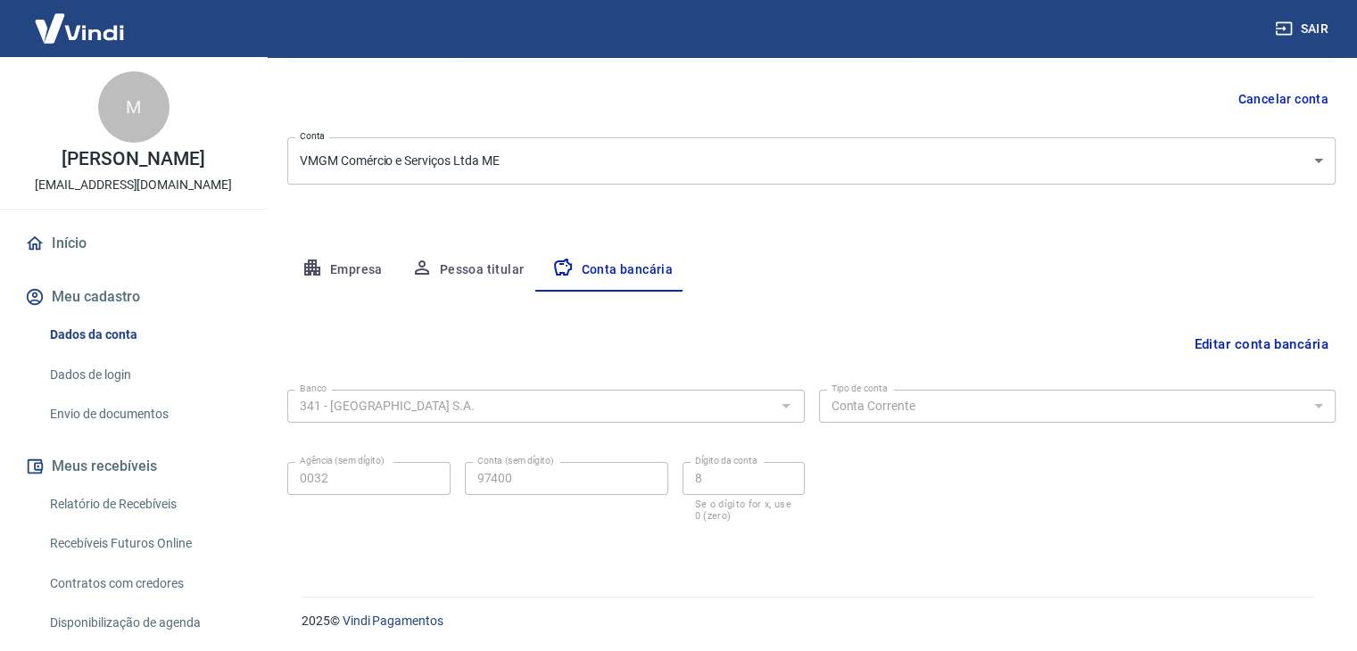
click at [154, 354] on div "Dados da conta Dados de login Envio de documentos" at bounding box center [133, 375] width 224 height 116
click at [146, 397] on link "Envio de documentos" at bounding box center [144, 414] width 203 height 37
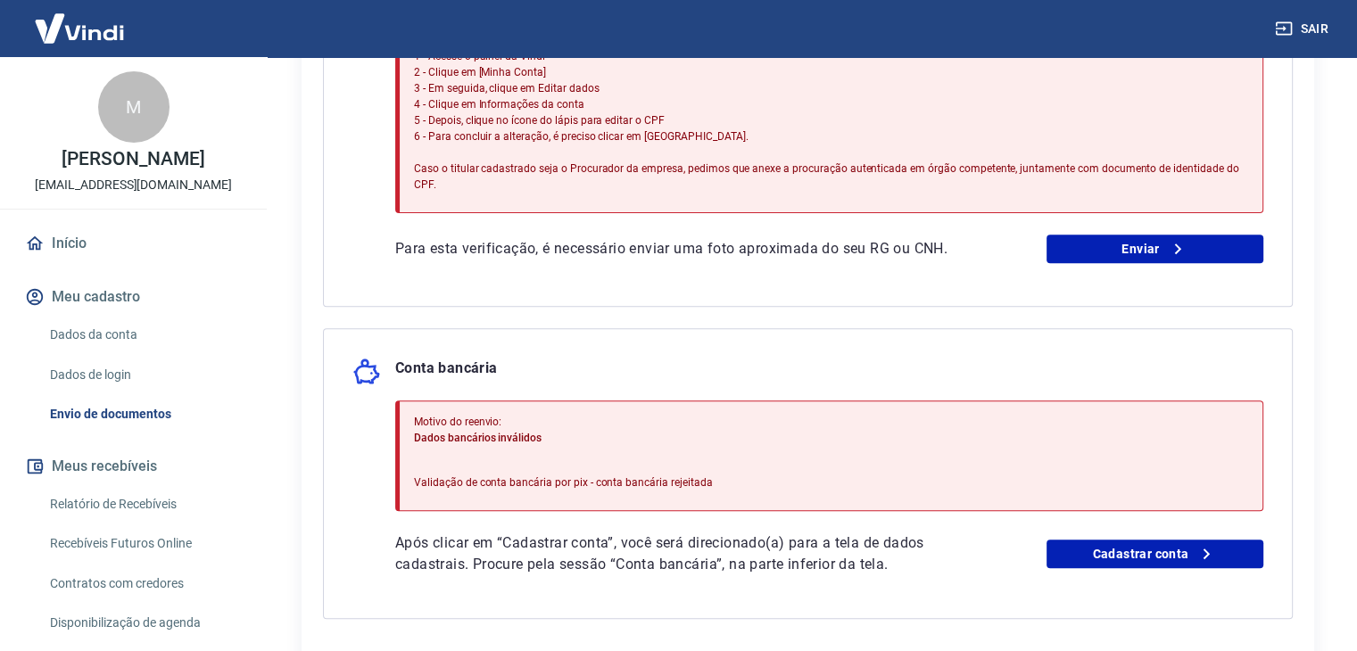
scroll to position [714, 0]
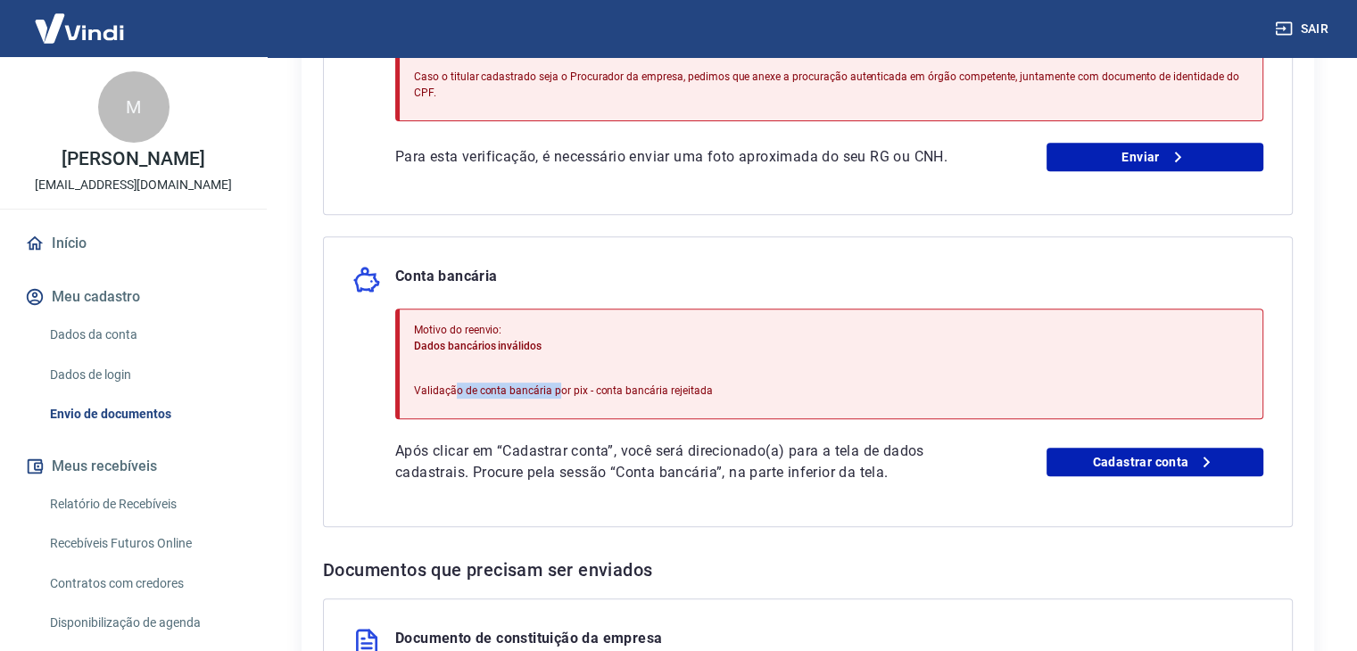
drag, startPoint x: 453, startPoint y: 377, endPoint x: 554, endPoint y: 381, distance: 100.9
click at [554, 383] on p "Validação de conta bancária por pix - conta bancária rejeitada" at bounding box center [563, 391] width 299 height 16
click at [546, 383] on p "Validação de conta bancária por pix - conta bancária rejeitada" at bounding box center [563, 391] width 299 height 16
drag, startPoint x: 417, startPoint y: 436, endPoint x: 605, endPoint y: 437, distance: 188.3
click at [605, 441] on p "Após clicar em “Cadastrar conta”, você será direcionado(a) para a tela de dados…" at bounding box center [677, 462] width 564 height 43
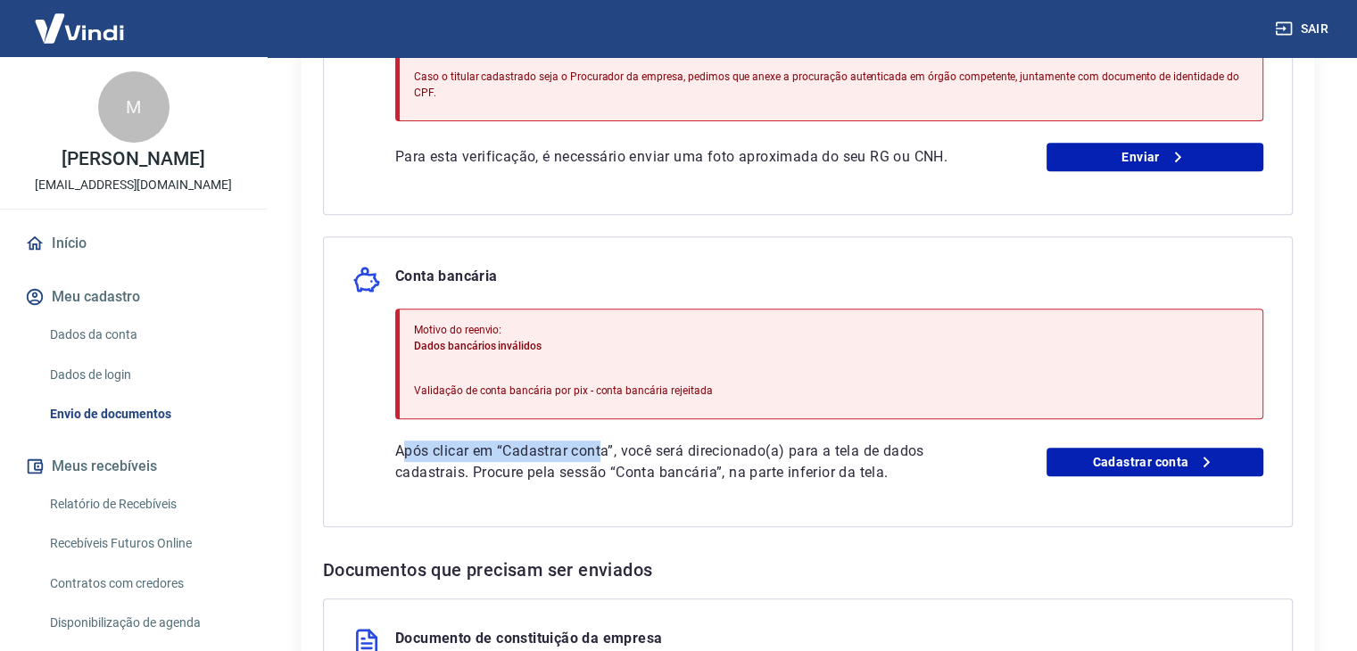
click at [605, 441] on p "Após clicar em “Cadastrar conta”, você será direcionado(a) para a tela de dados…" at bounding box center [677, 462] width 564 height 43
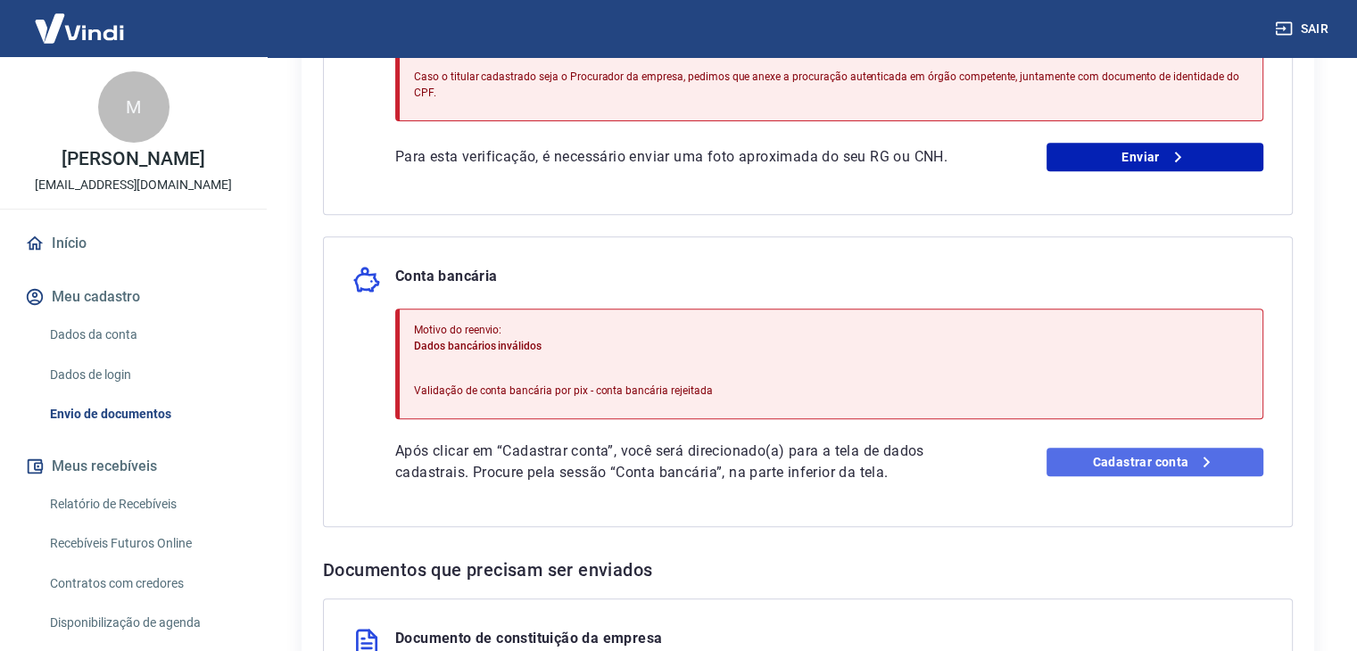
click at [1086, 448] on link "Cadastrar conta" at bounding box center [1155, 462] width 217 height 29
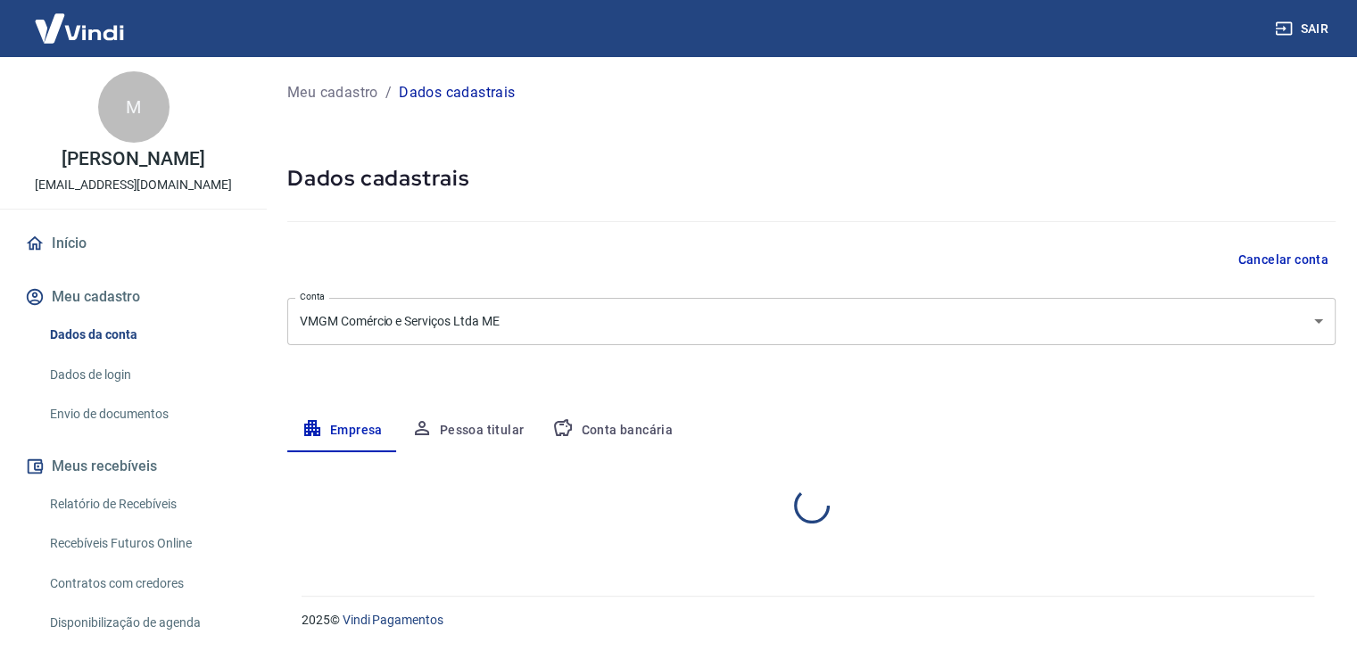
select select "SP"
select select "business"
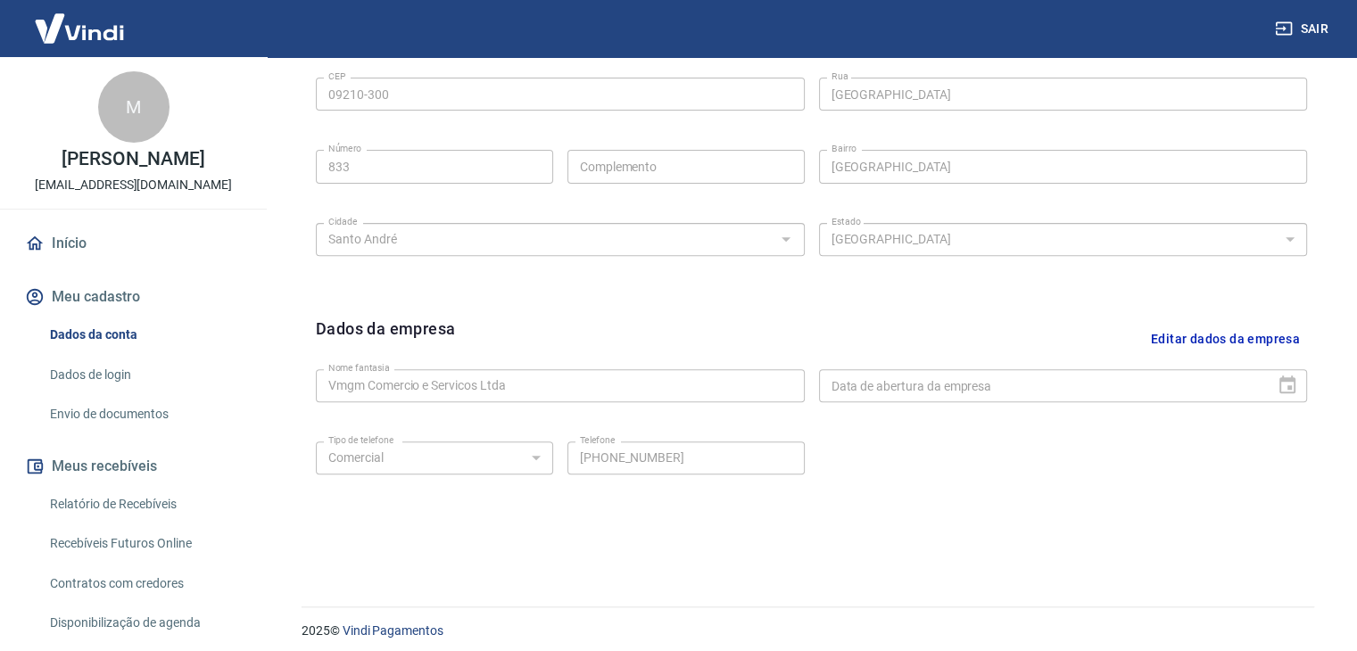
scroll to position [635, 0]
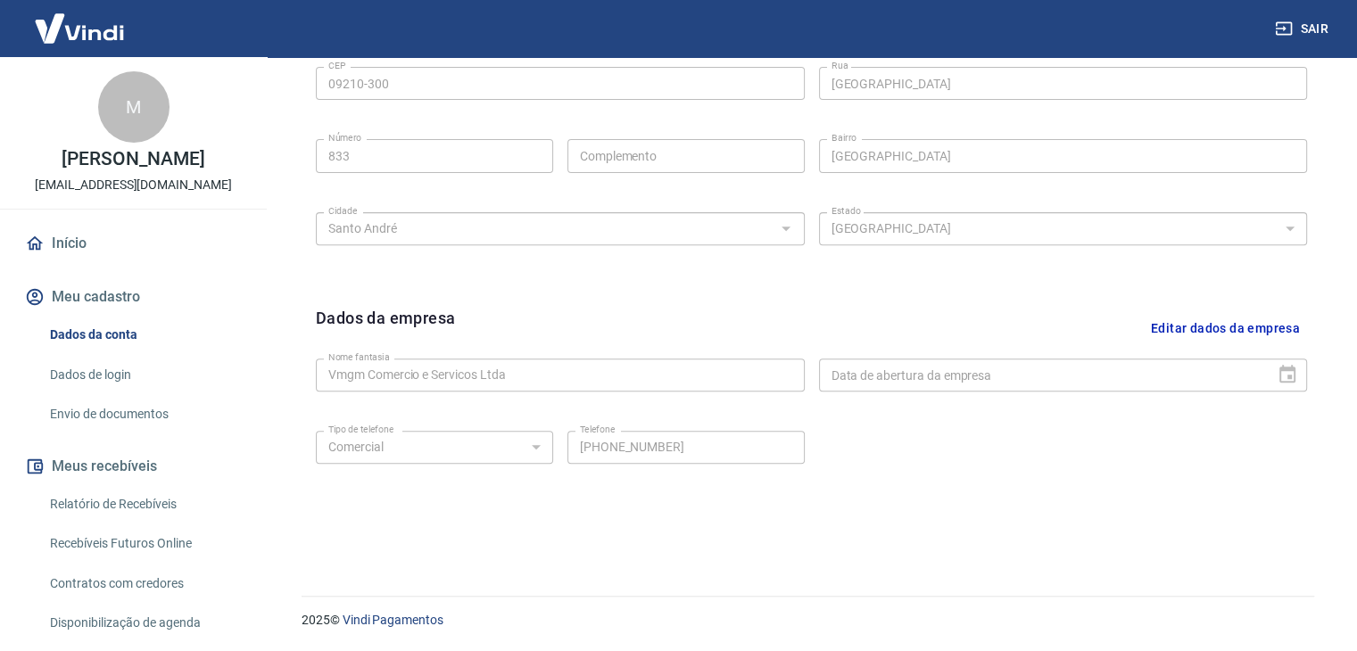
click at [150, 412] on link "Envio de documentos" at bounding box center [144, 414] width 203 height 37
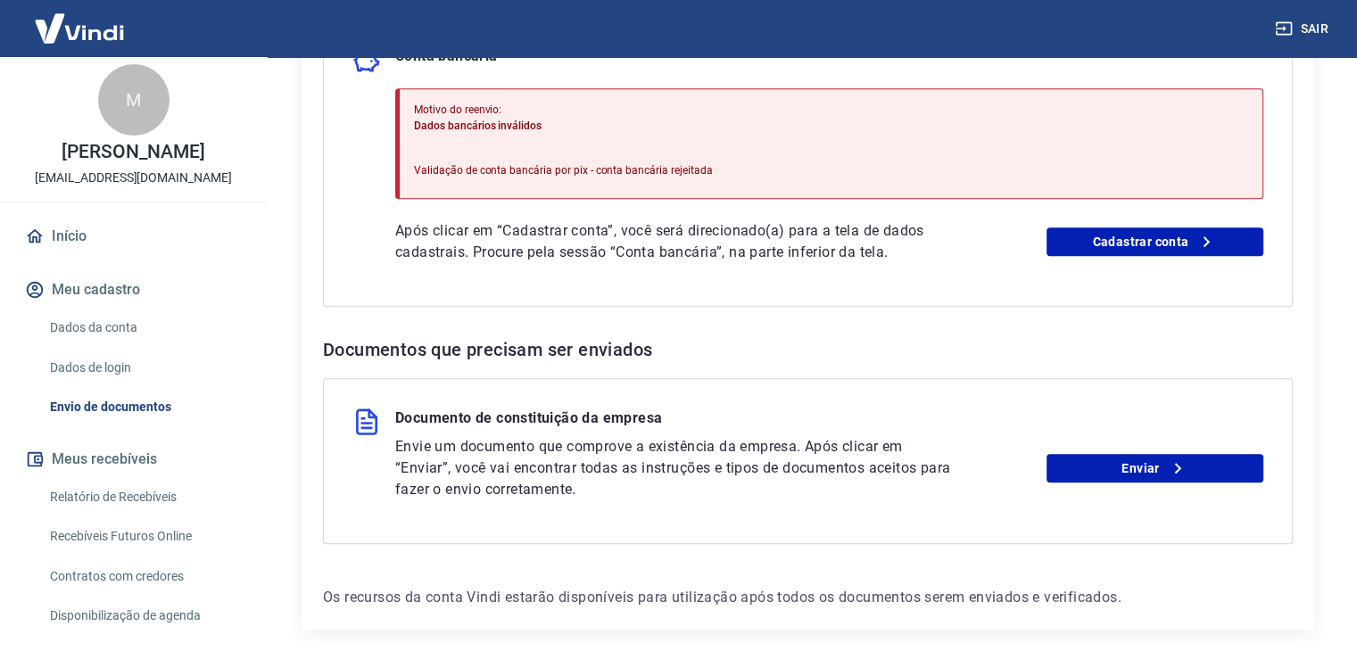
scroll to position [892, 0]
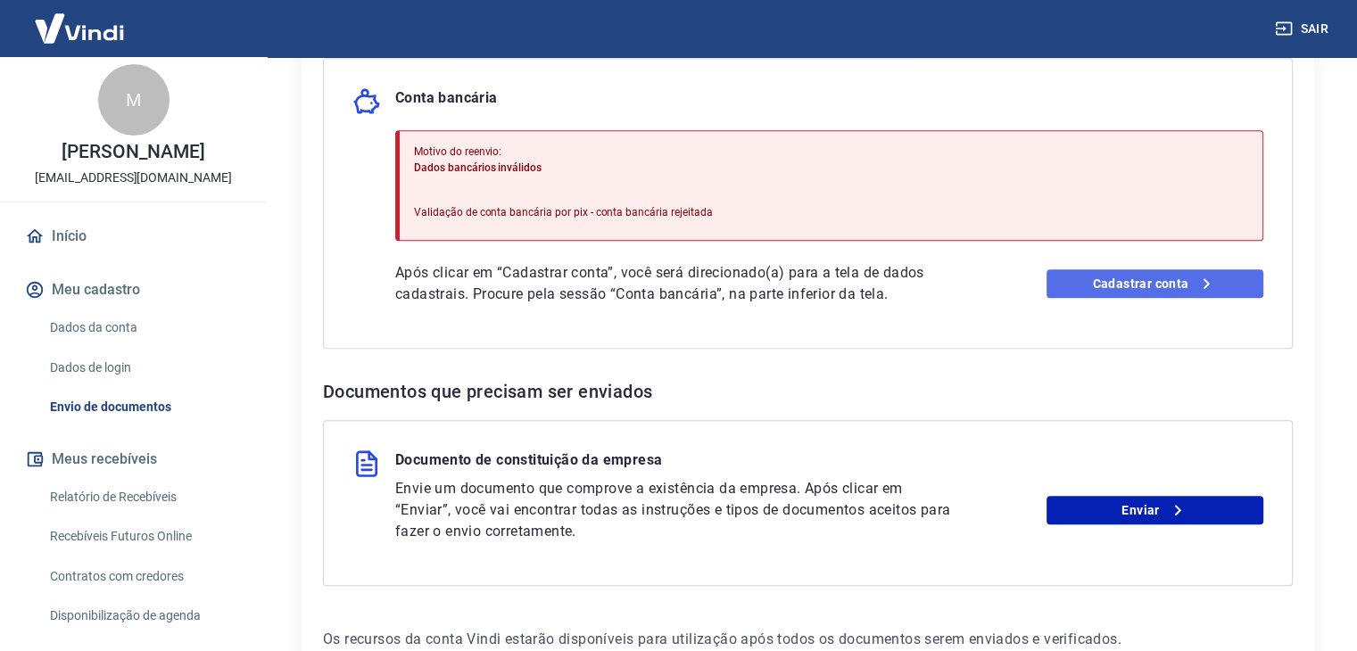
click at [1165, 270] on link "Cadastrar conta" at bounding box center [1155, 284] width 217 height 29
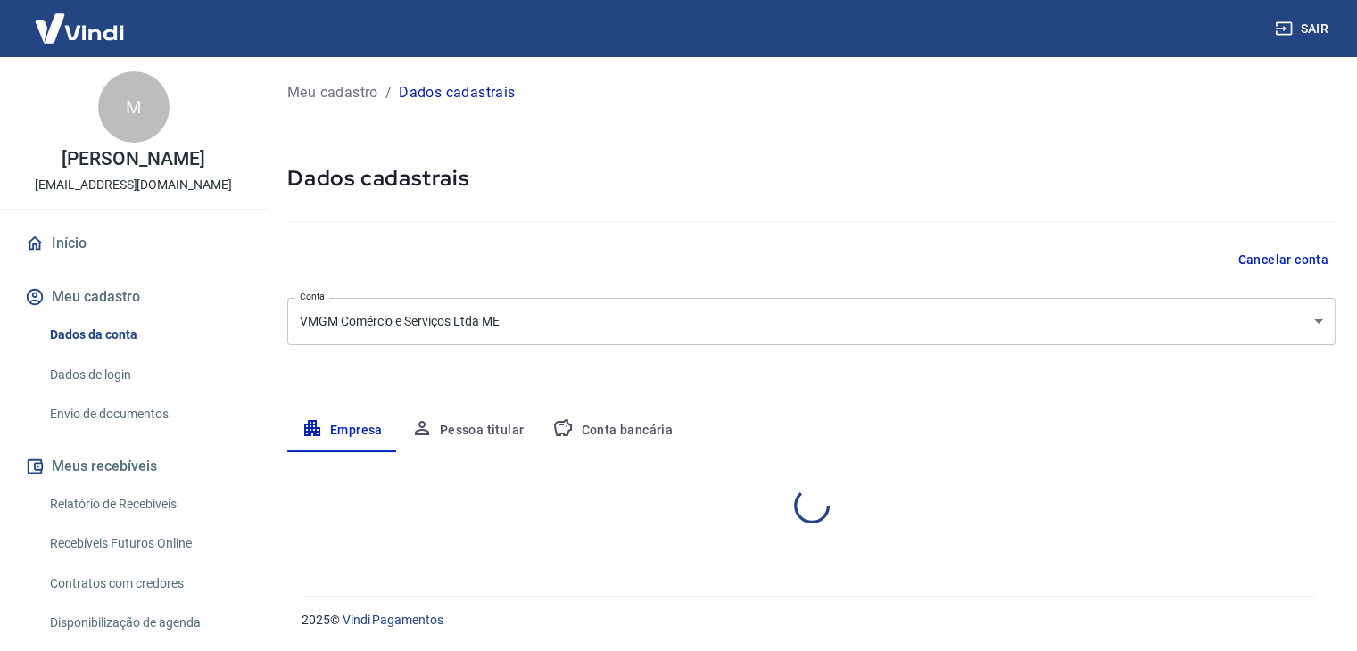
select select "SP"
select select "business"
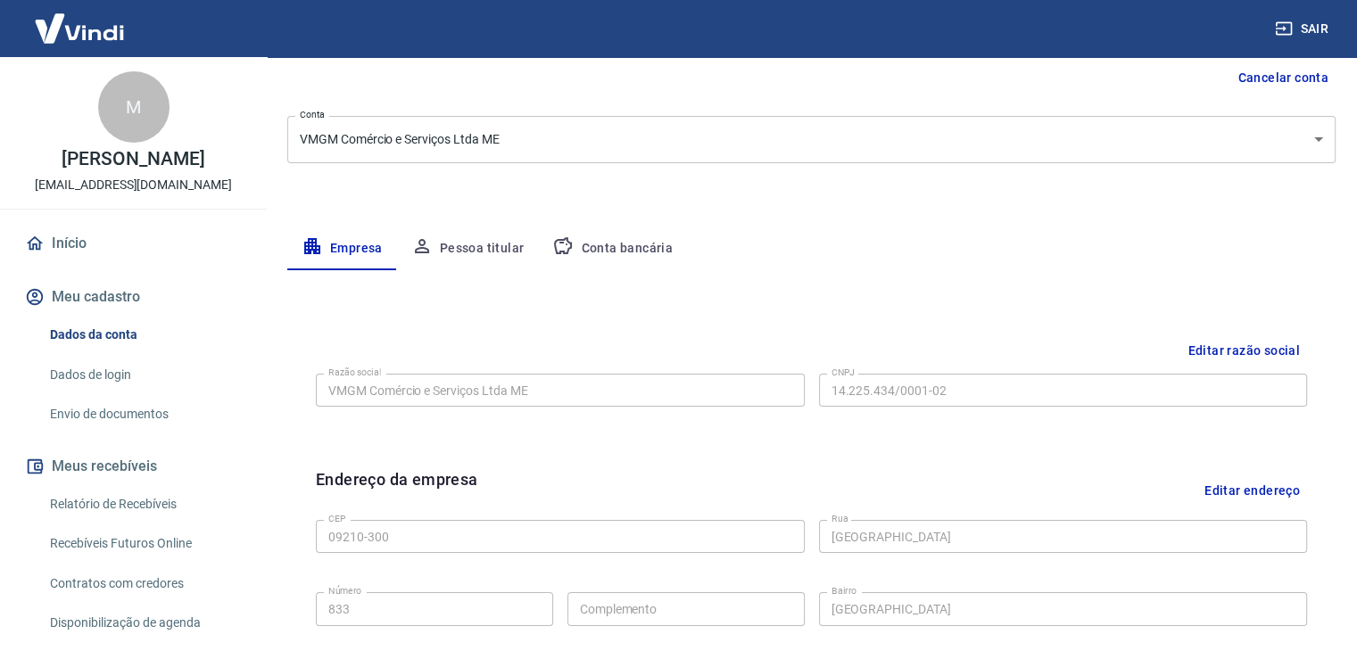
scroll to position [178, 0]
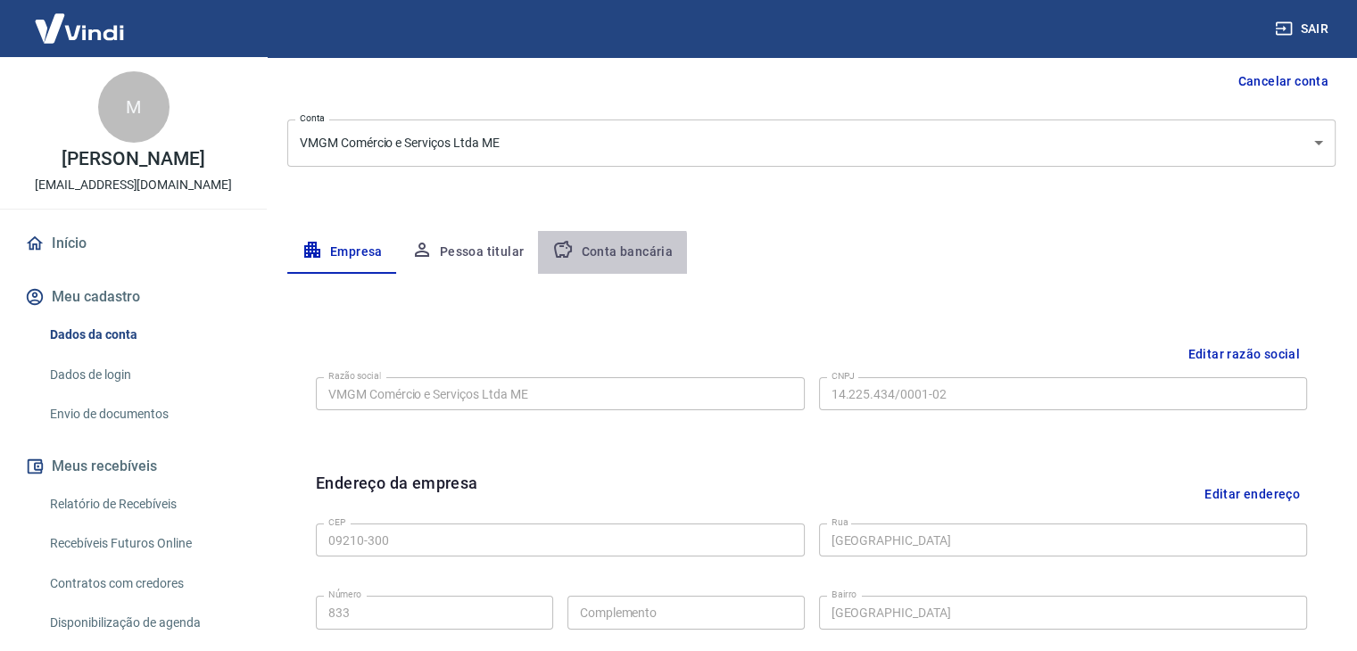
click at [595, 258] on button "Conta bancária" at bounding box center [612, 252] width 149 height 43
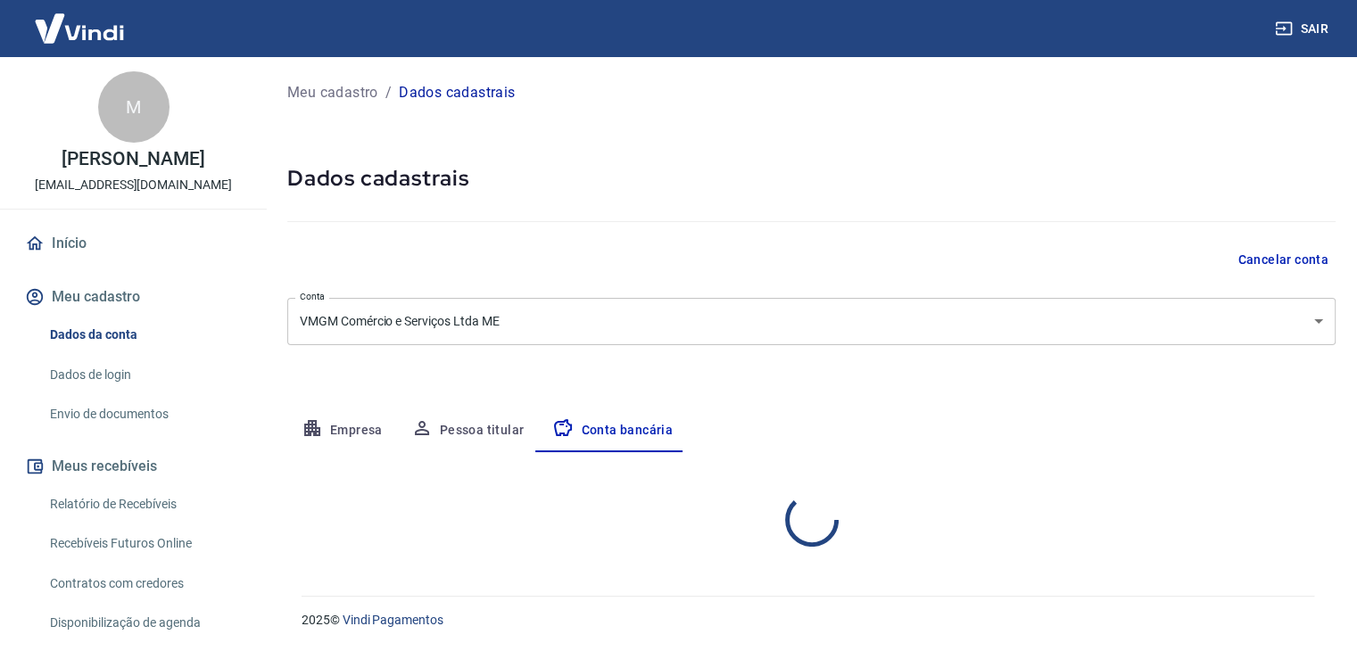
select select "1"
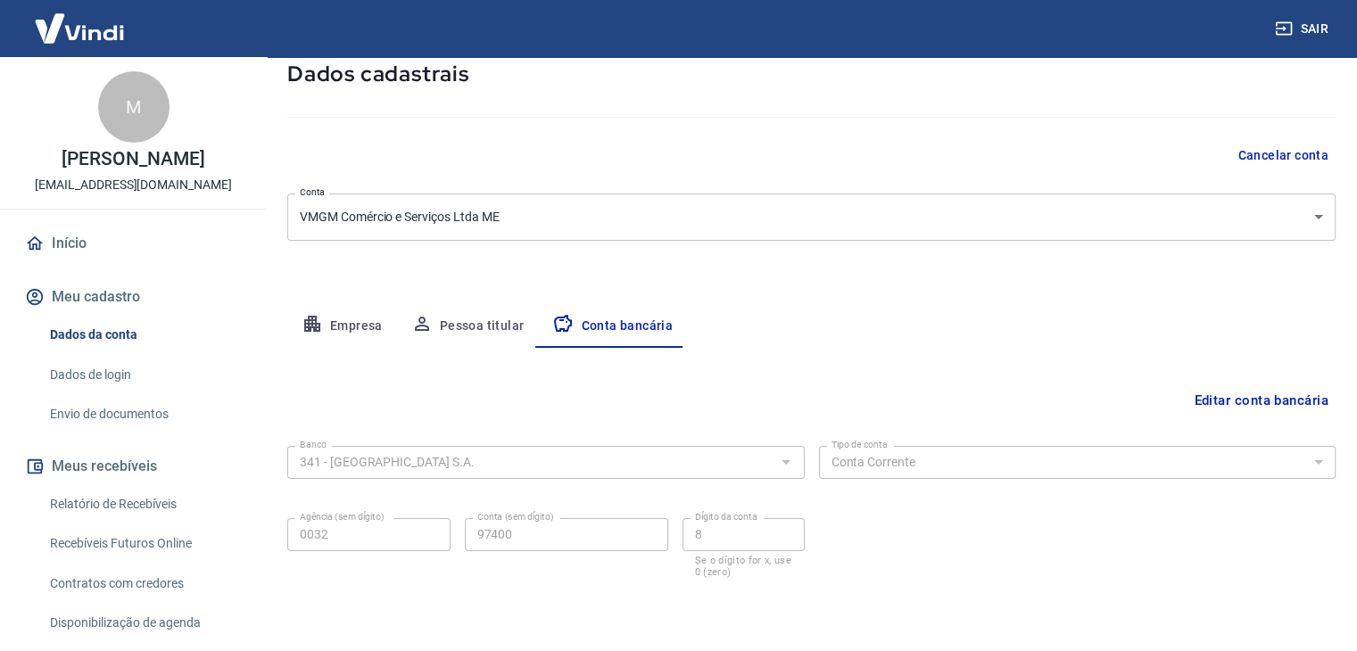
scroll to position [161, 0]
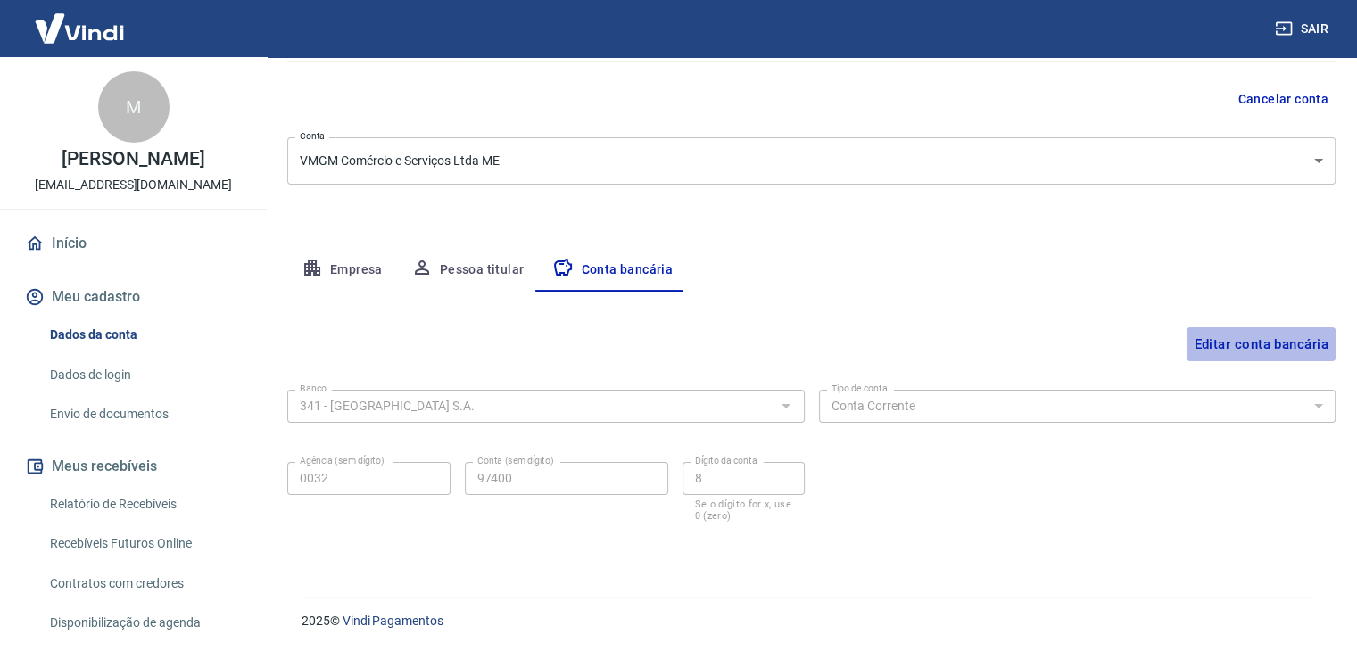
click at [1229, 340] on button "Editar conta bancária" at bounding box center [1261, 345] width 149 height 34
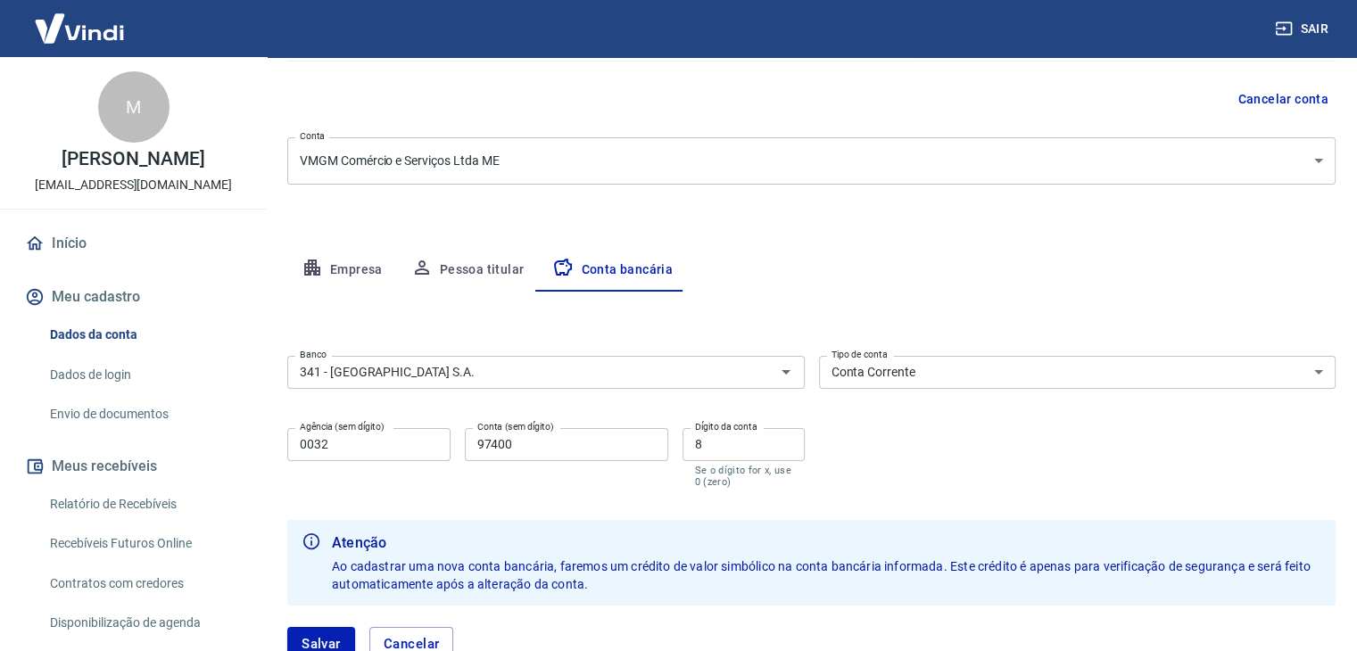
scroll to position [289, 0]
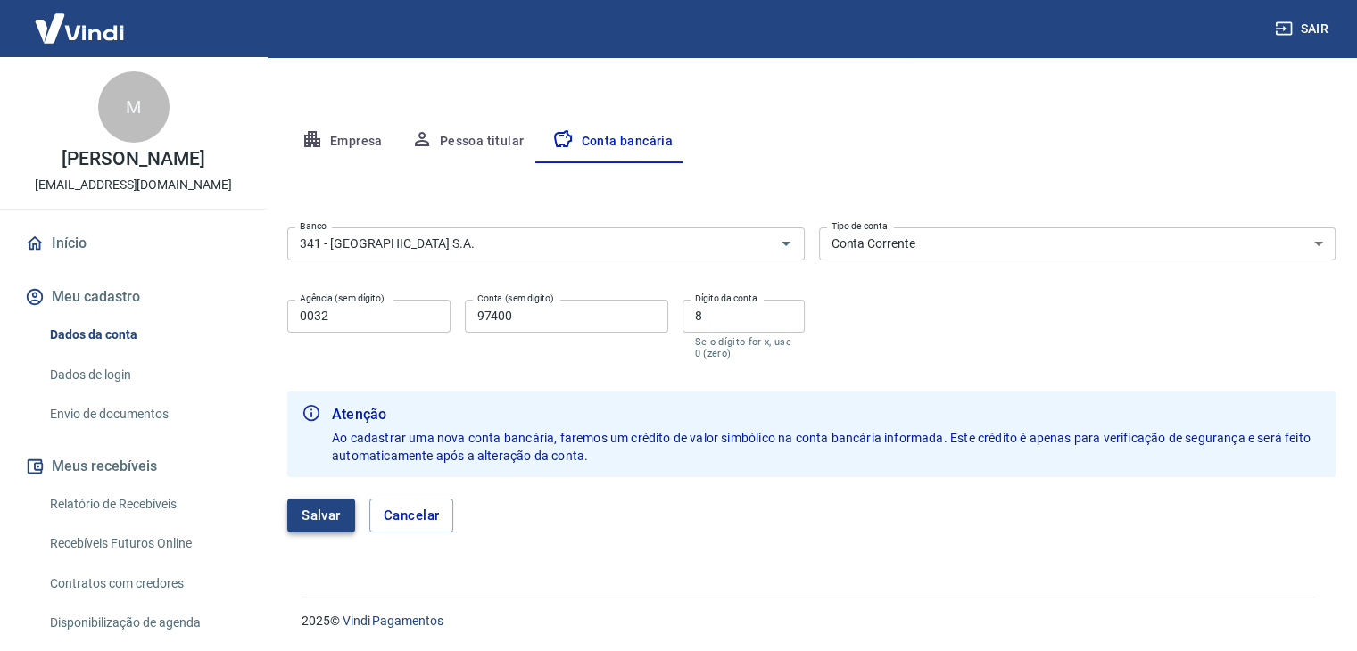
click at [325, 518] on button "Salvar" at bounding box center [321, 516] width 68 height 34
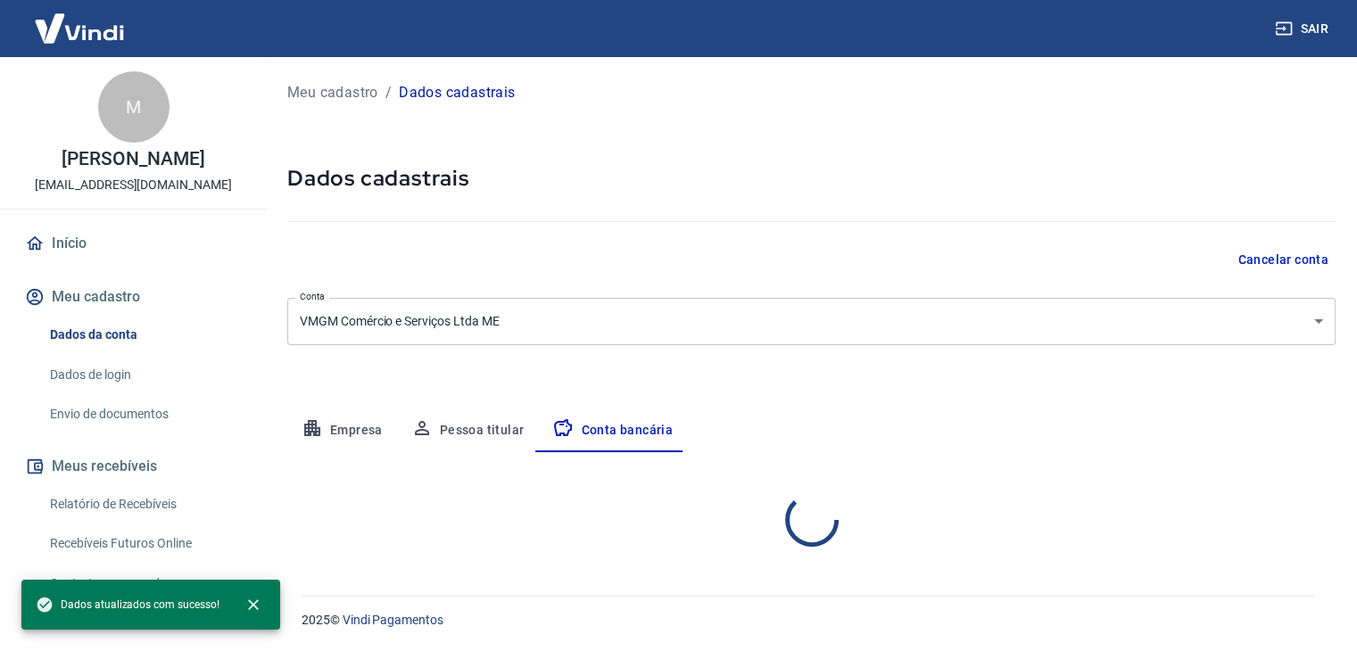
scroll to position [0, 0]
select select "1"
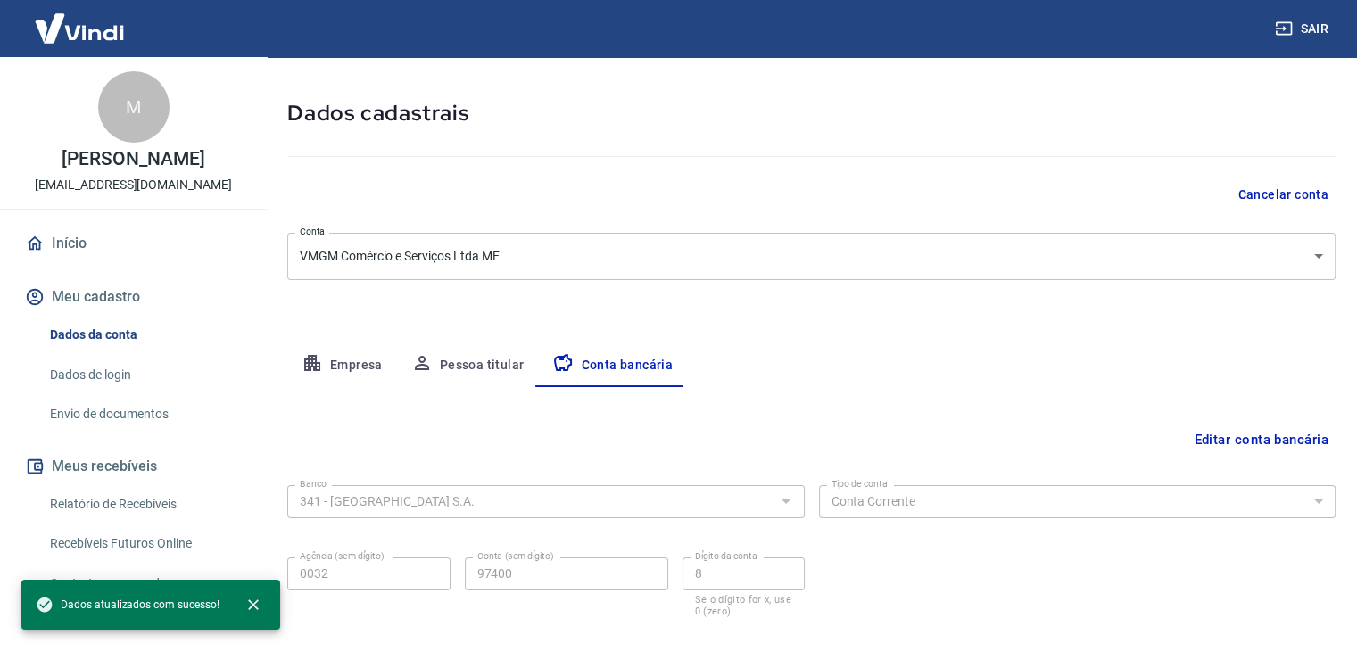
scroll to position [161, 0]
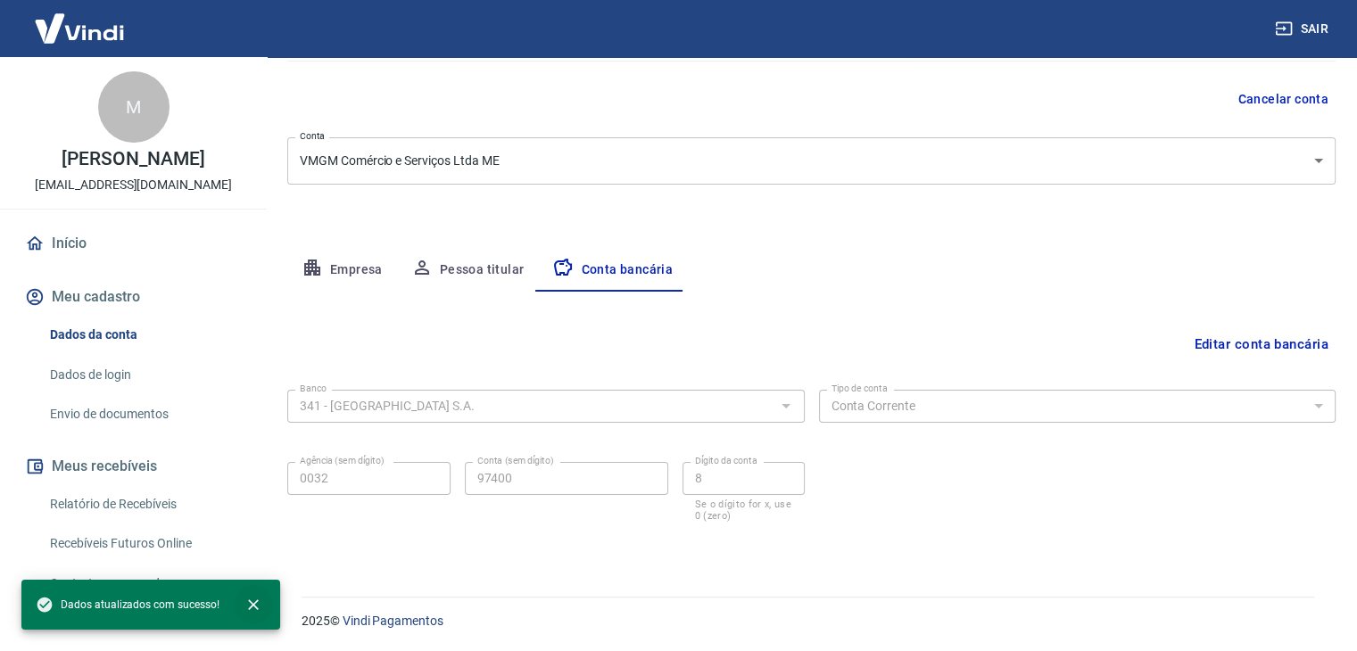
click at [255, 600] on icon "close" at bounding box center [253, 605] width 11 height 11
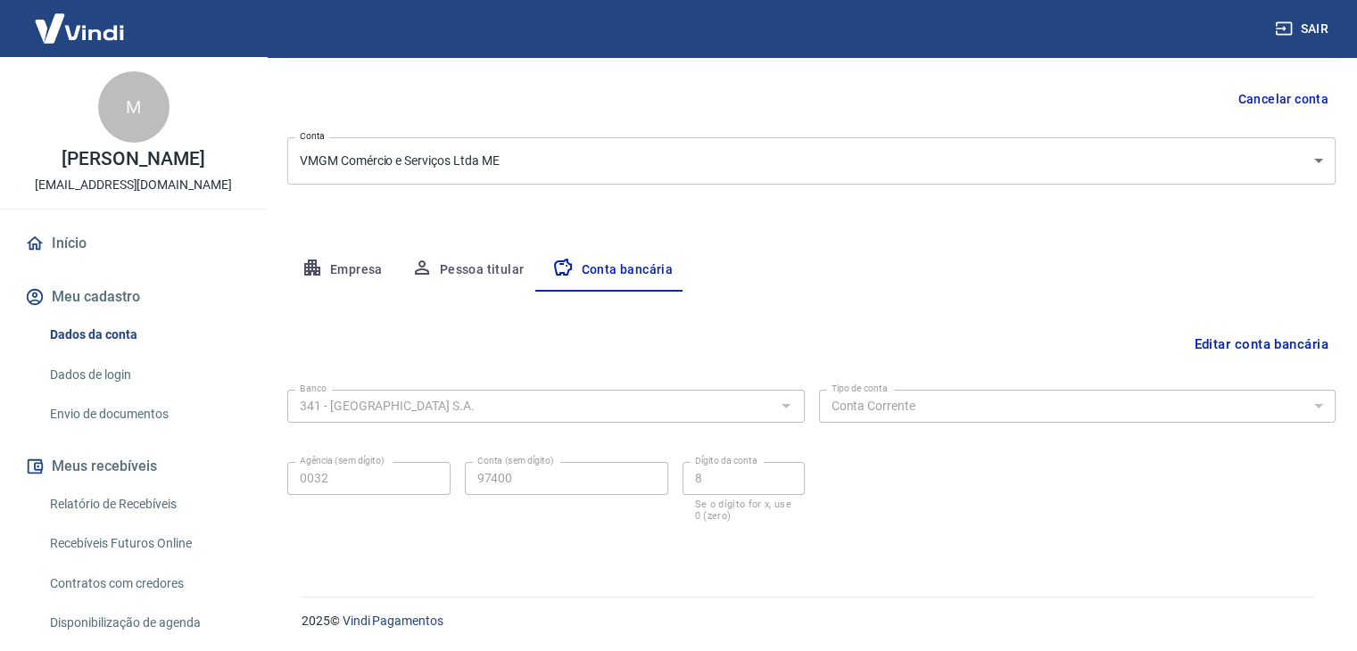
click at [460, 278] on button "Pessoa titular" at bounding box center [468, 270] width 142 height 43
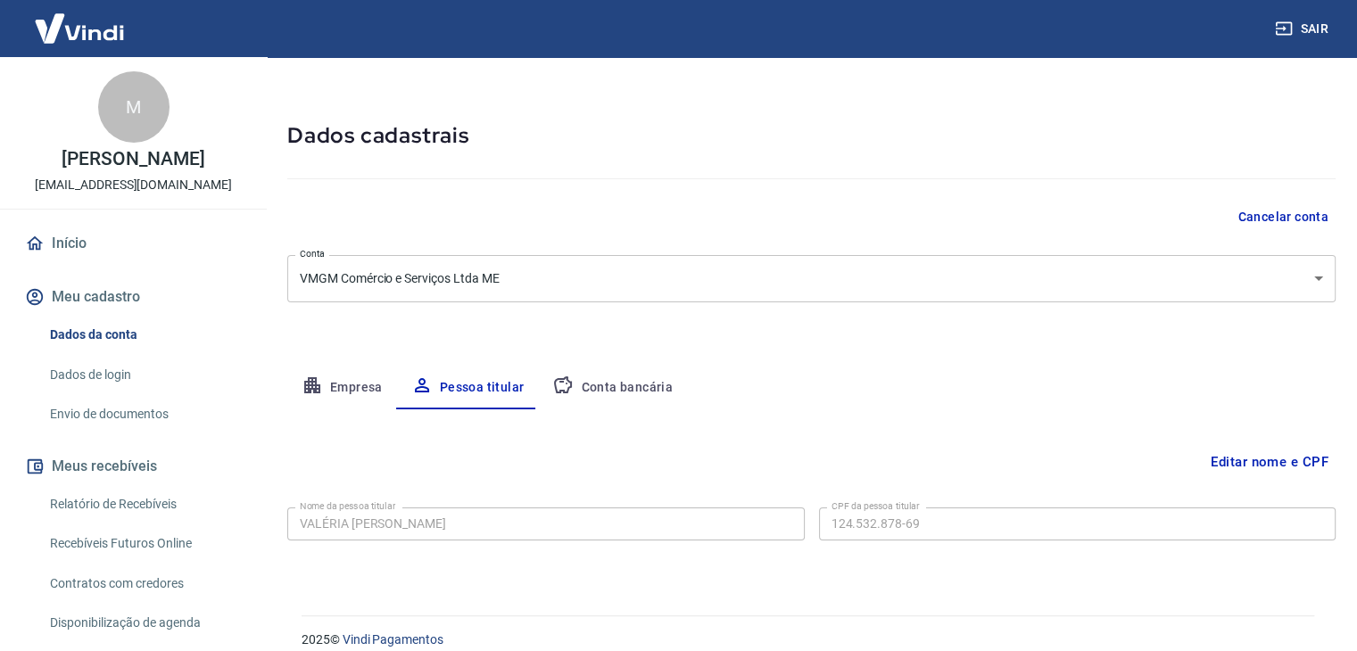
scroll to position [62, 0]
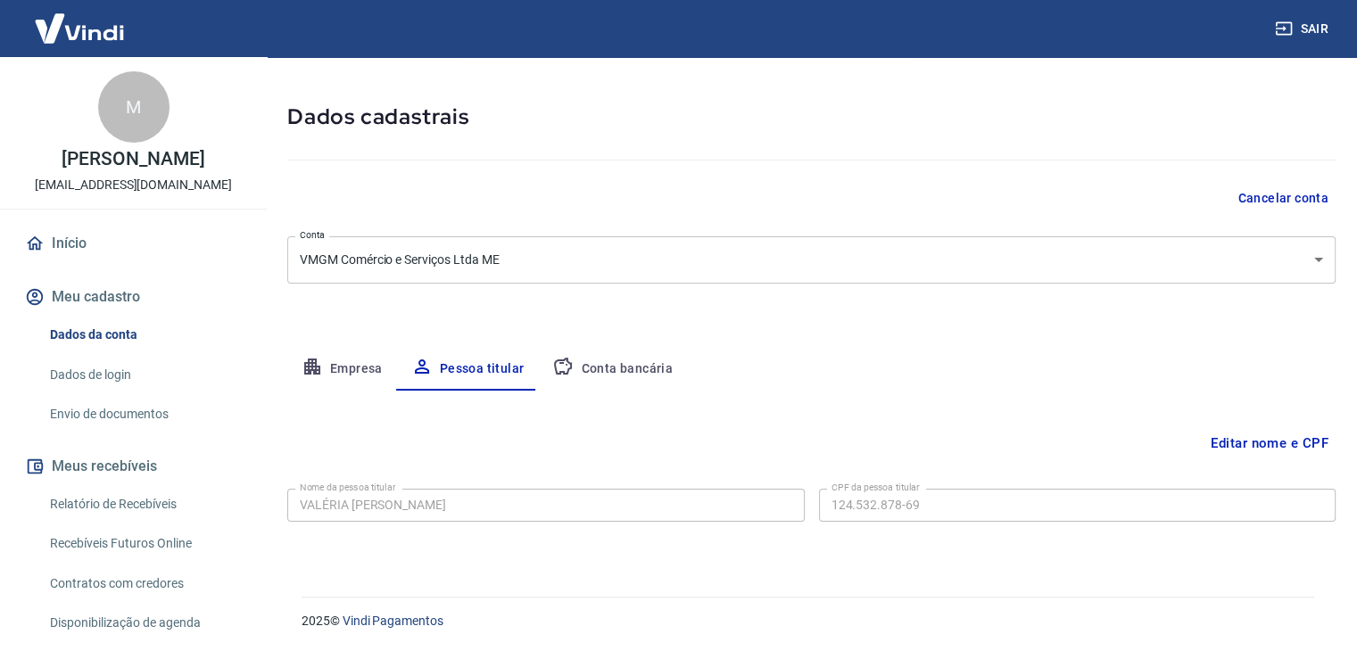
click at [356, 360] on button "Empresa" at bounding box center [342, 369] width 110 height 43
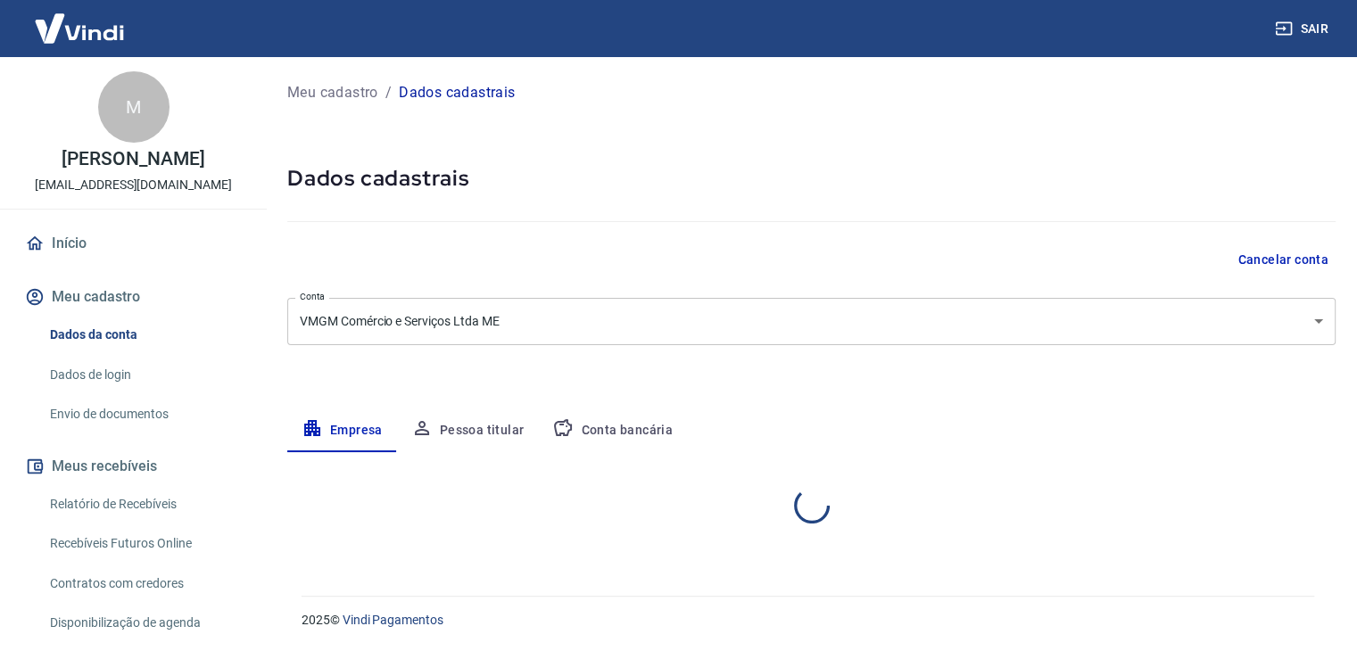
scroll to position [0, 0]
select select "SP"
select select "business"
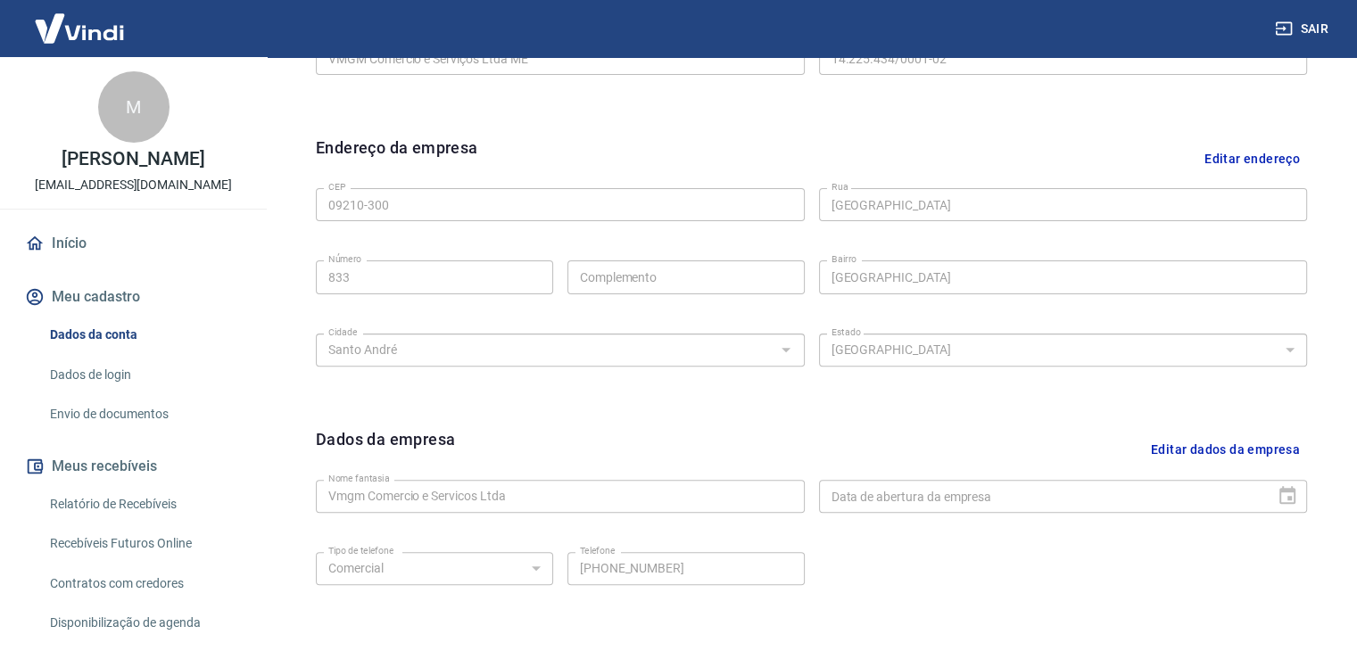
scroll to position [635, 0]
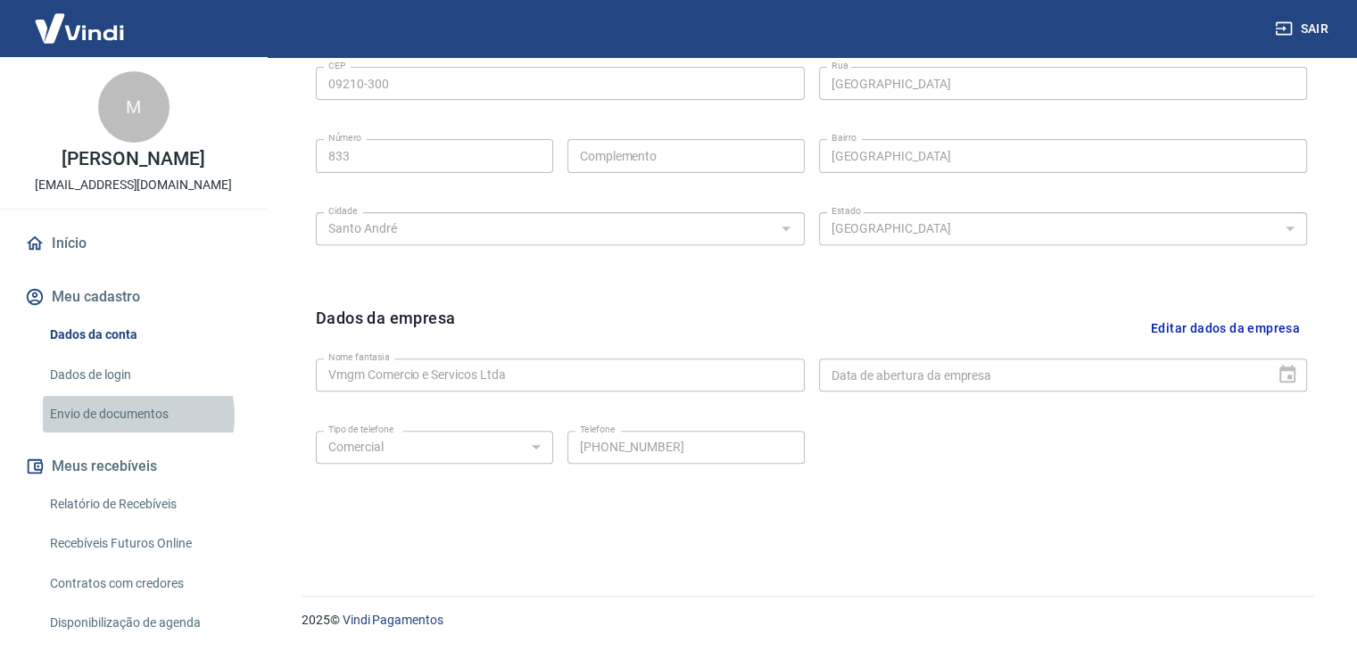
click at [129, 416] on link "Envio de documentos" at bounding box center [144, 414] width 203 height 37
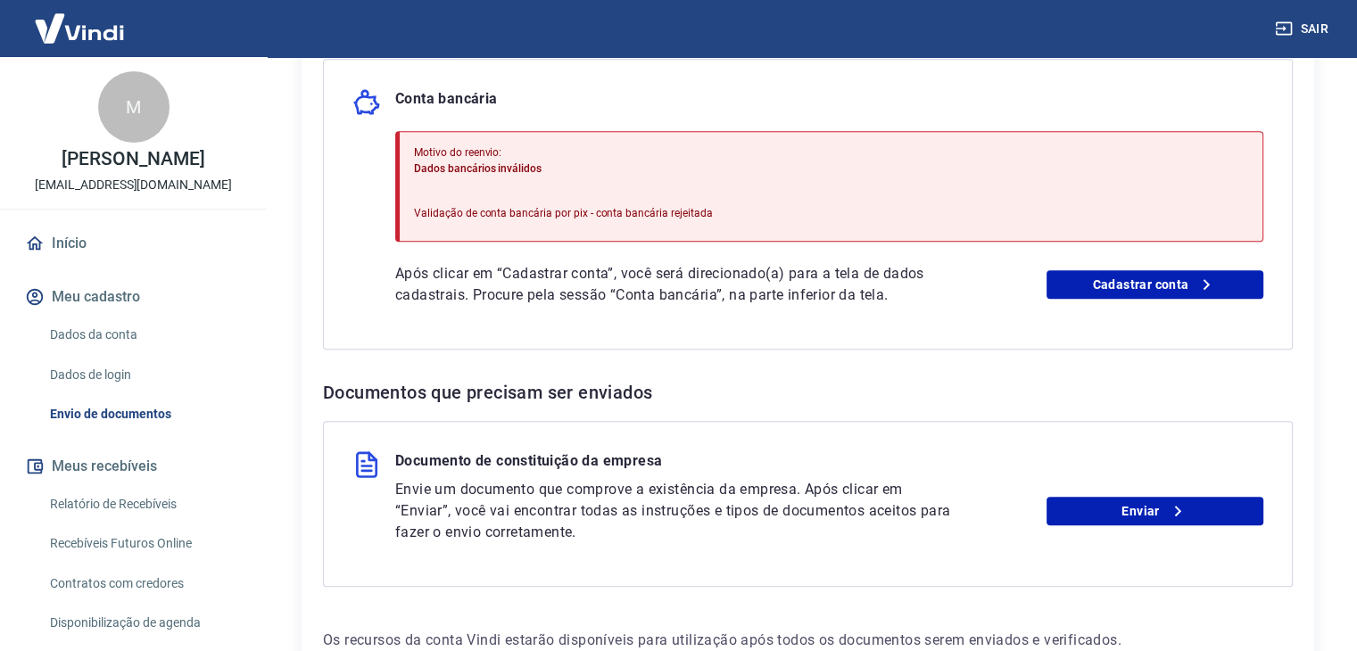
scroll to position [982, 0]
